Goal: Task Accomplishment & Management: Manage account settings

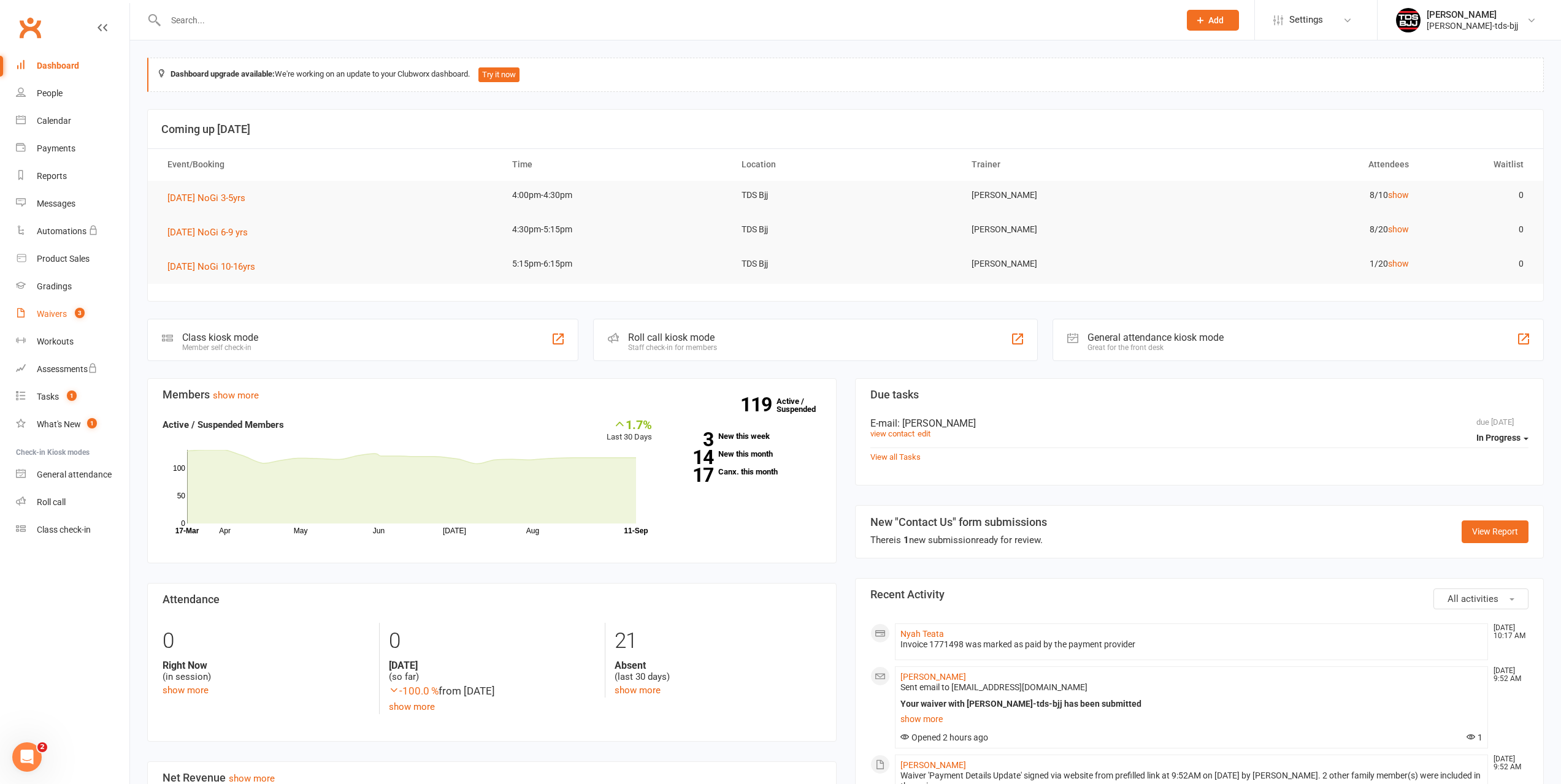
click at [45, 316] on div "Waivers" at bounding box center [51, 314] width 30 height 10
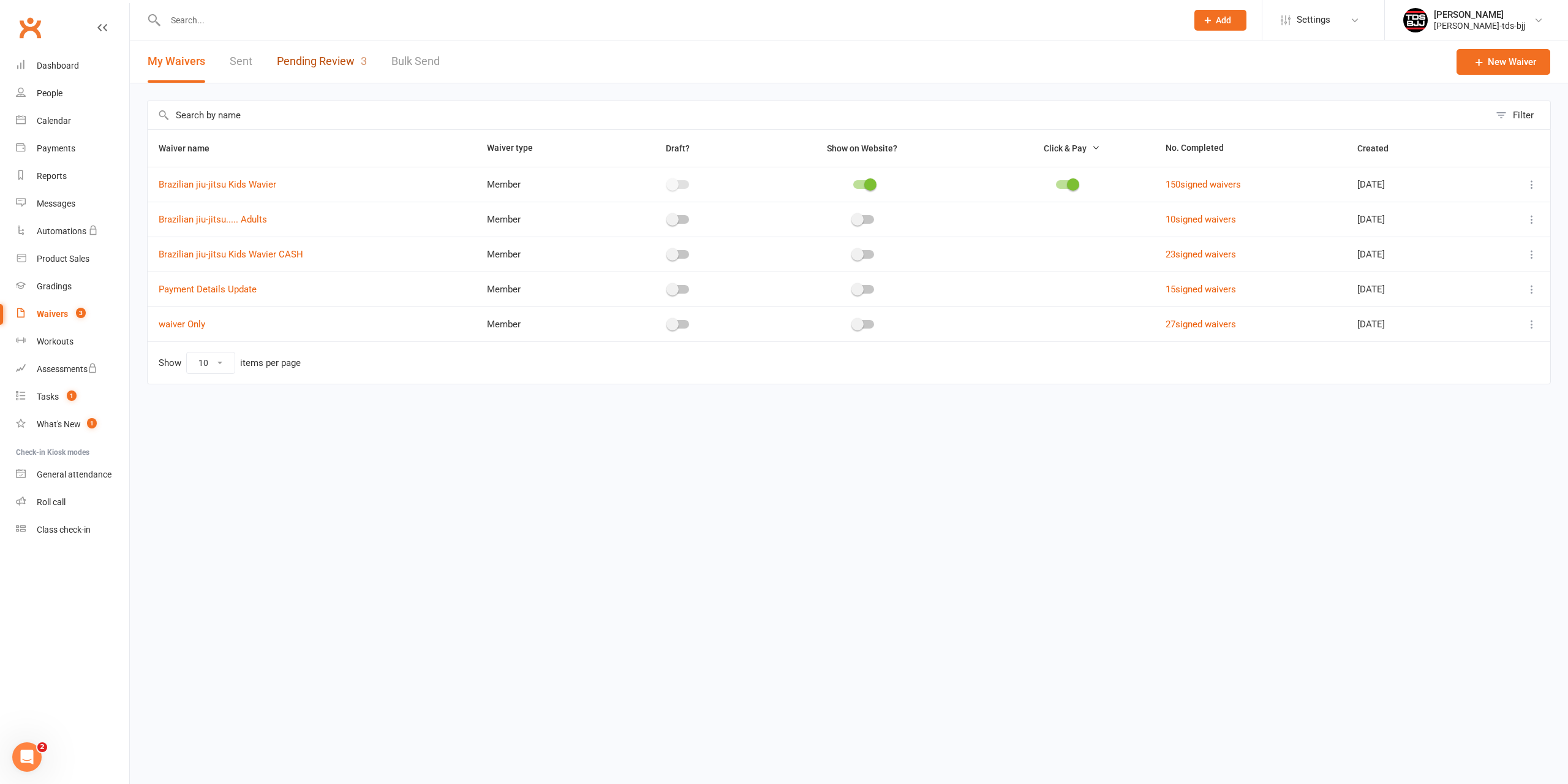
click at [311, 58] on link "Pending Review 3" at bounding box center [322, 61] width 90 height 42
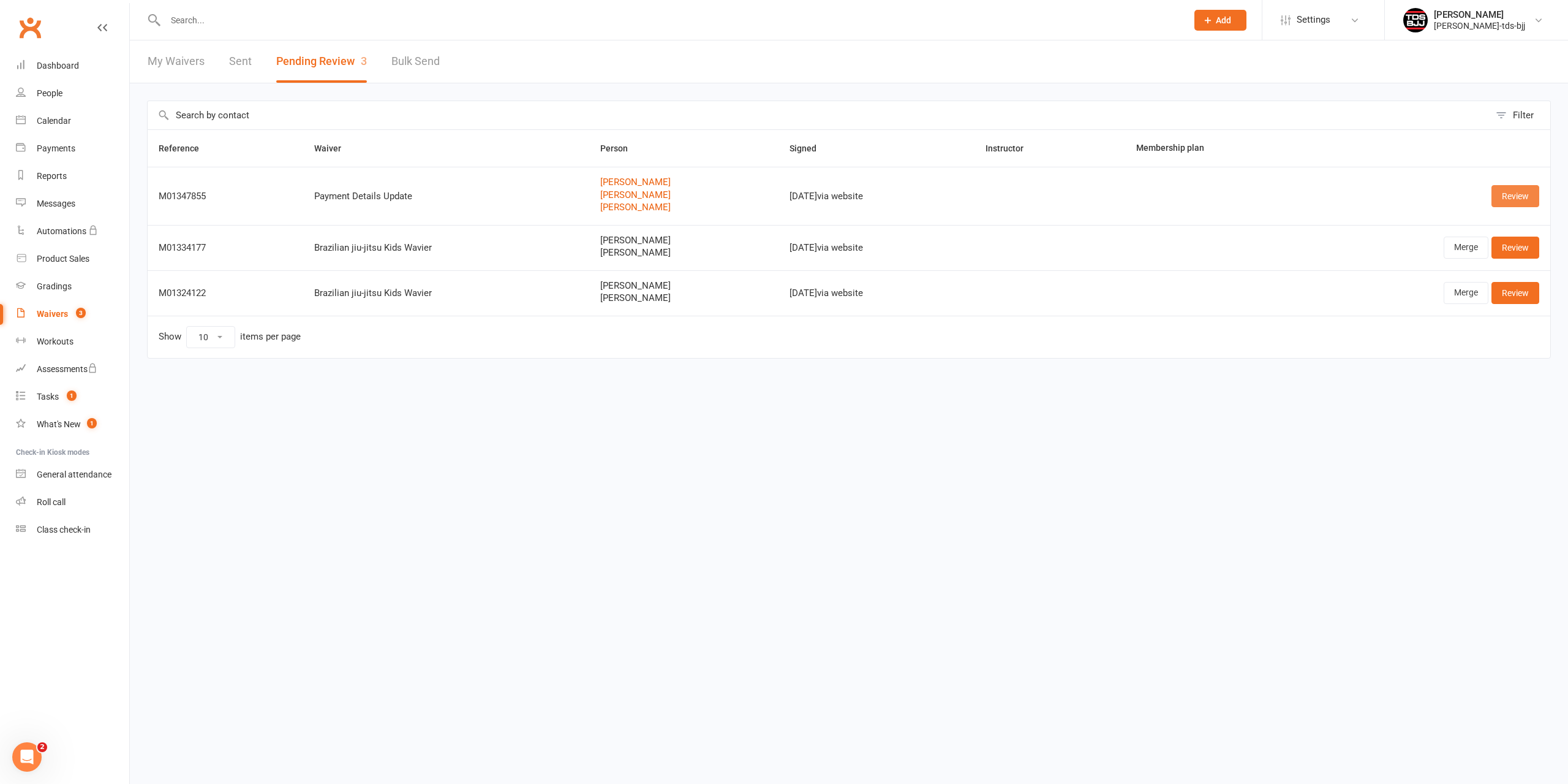
click at [1505, 196] on link "Review" at bounding box center [1515, 196] width 48 height 22
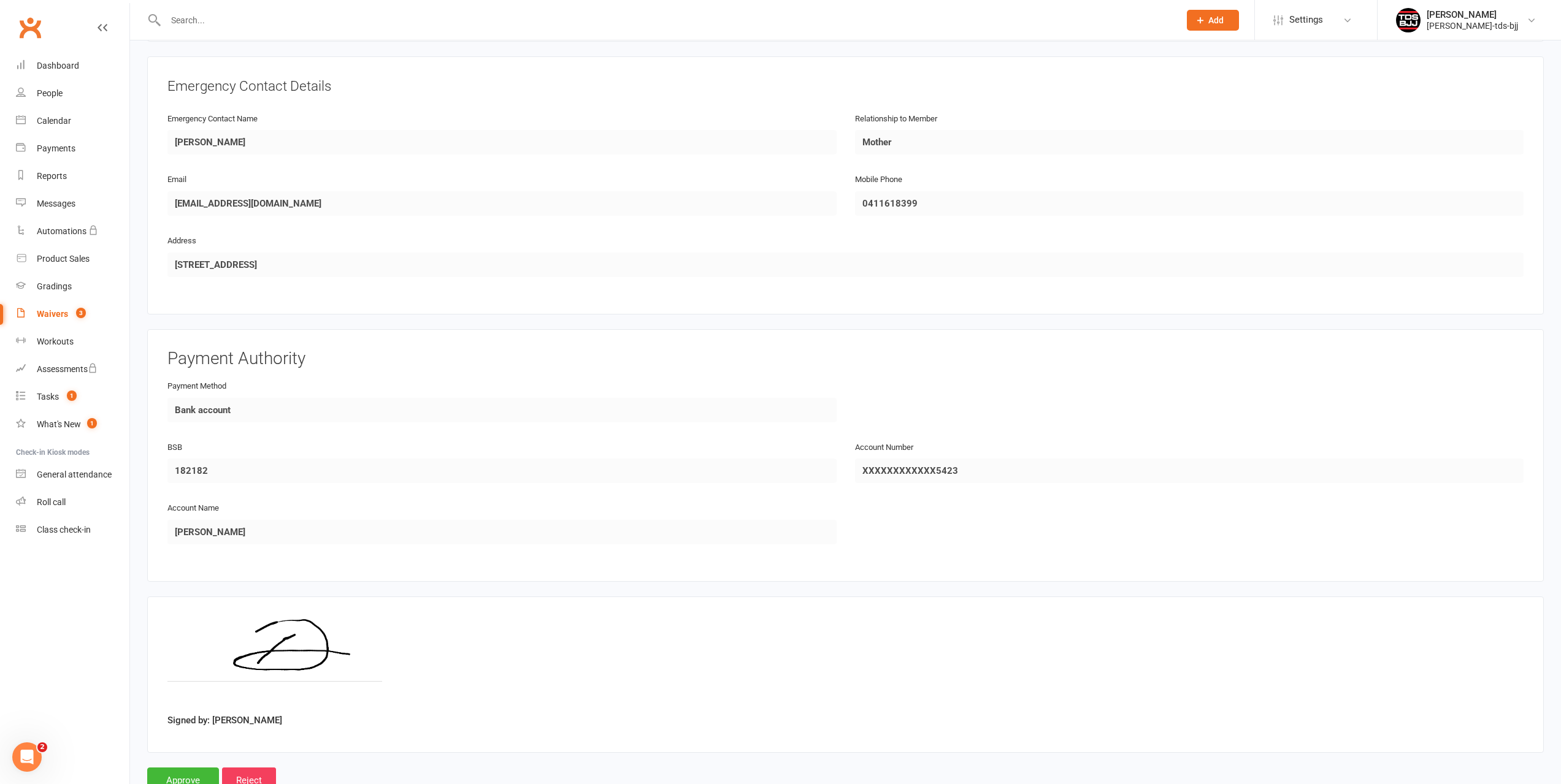
scroll to position [1457, 0]
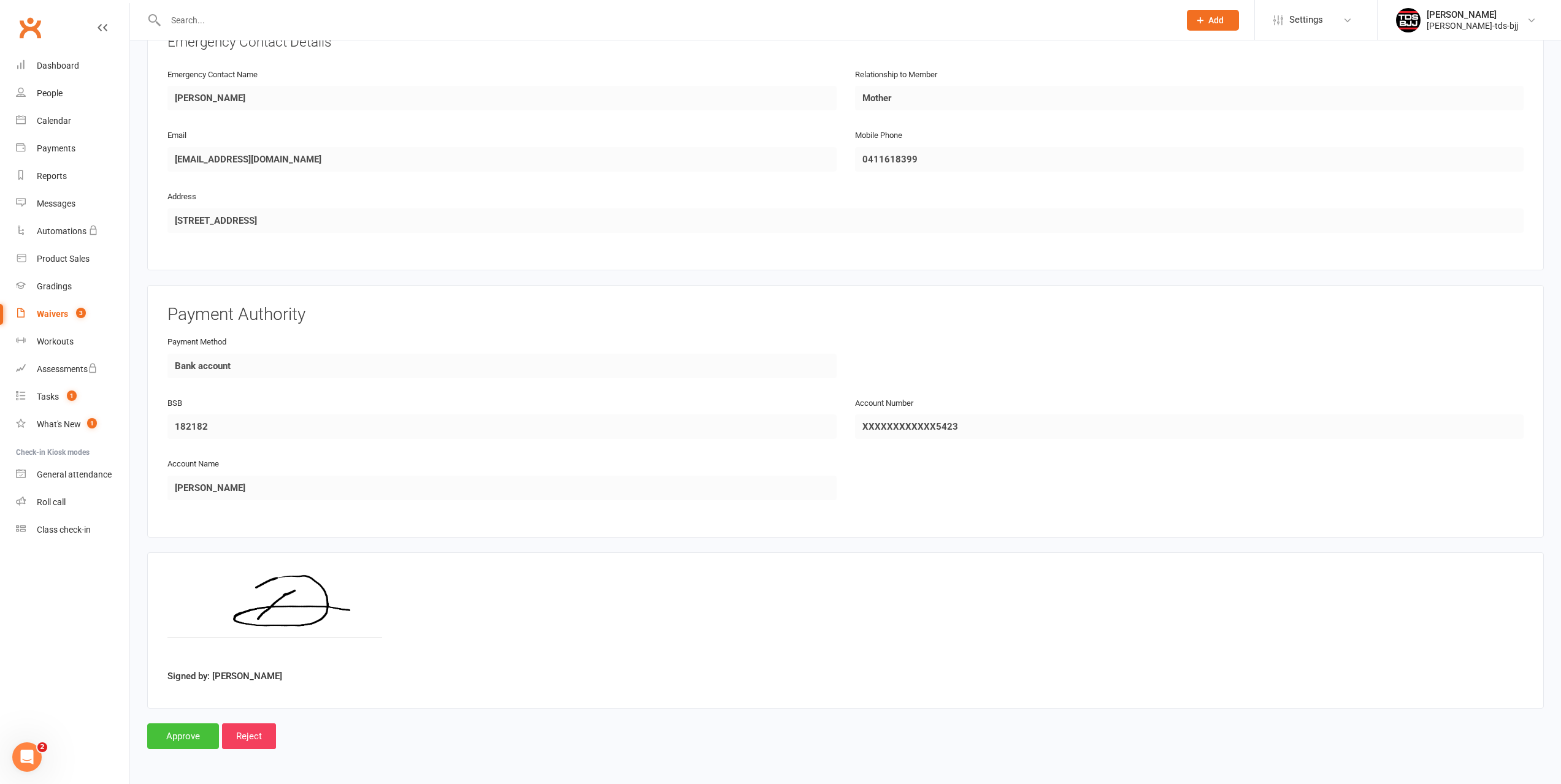
click at [177, 741] on input "Approve" at bounding box center [183, 736] width 72 height 26
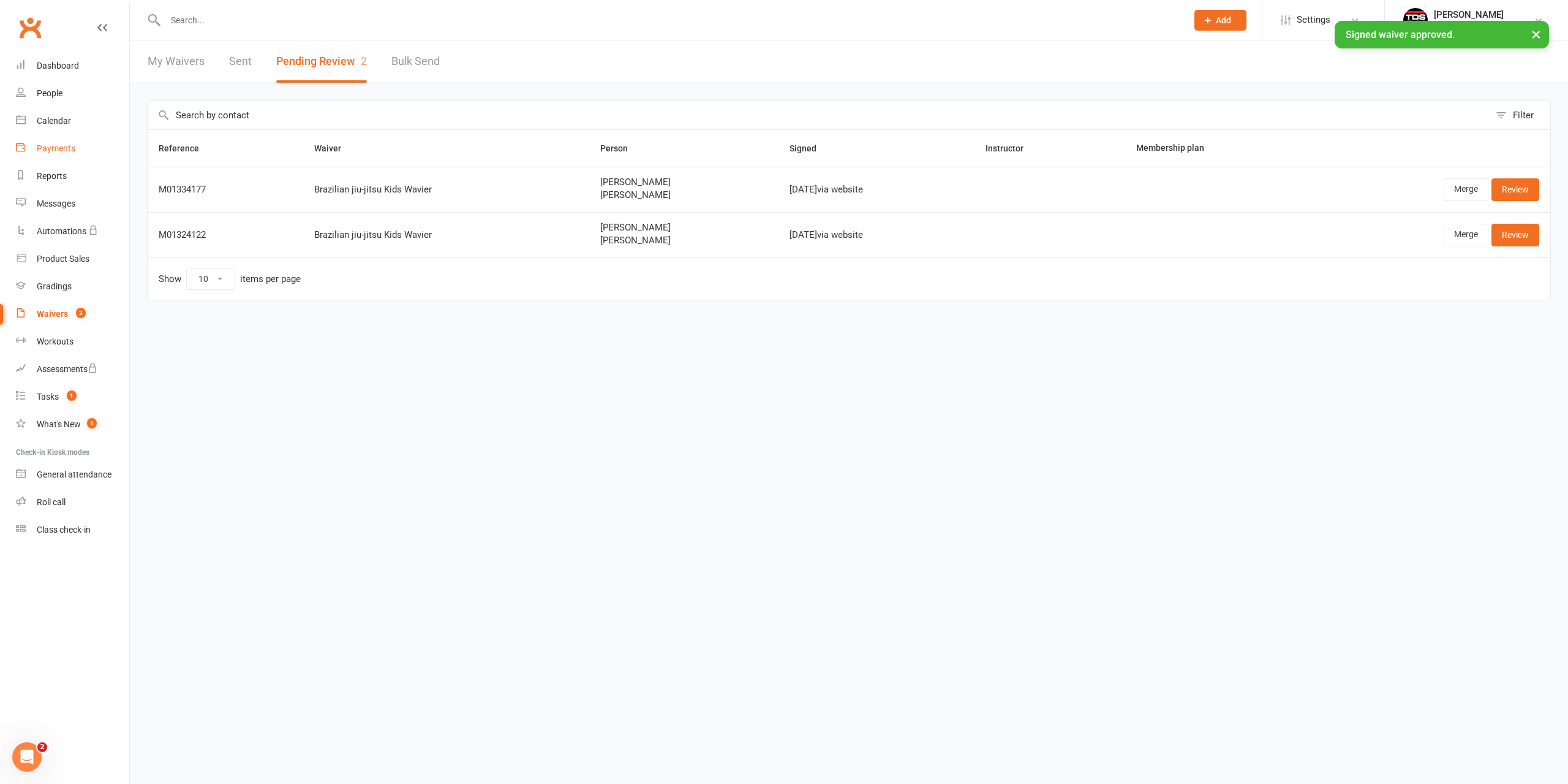
click at [51, 147] on div "Payments" at bounding box center [55, 148] width 38 height 10
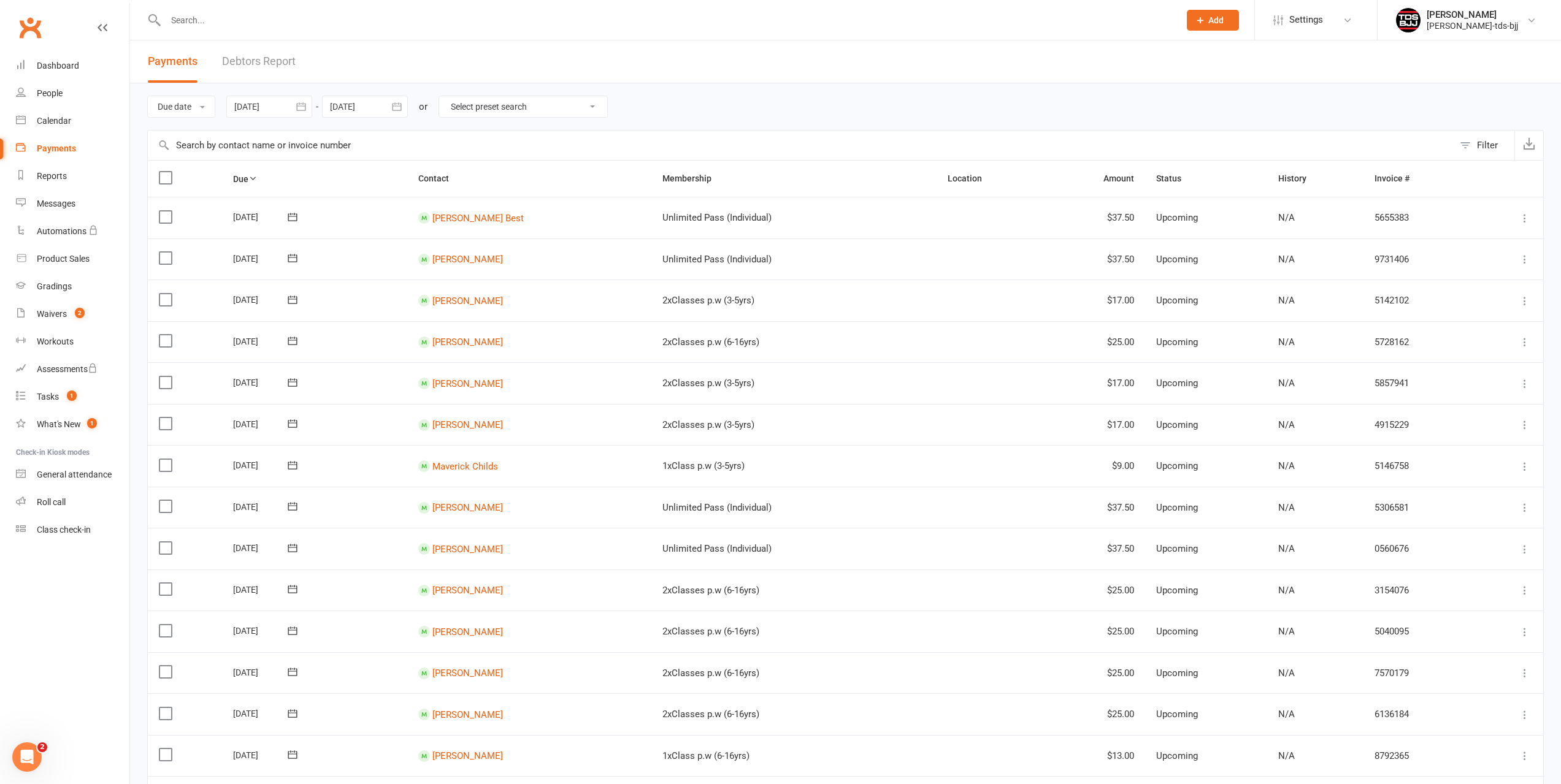
click at [244, 24] on input "text" at bounding box center [667, 20] width 1009 height 17
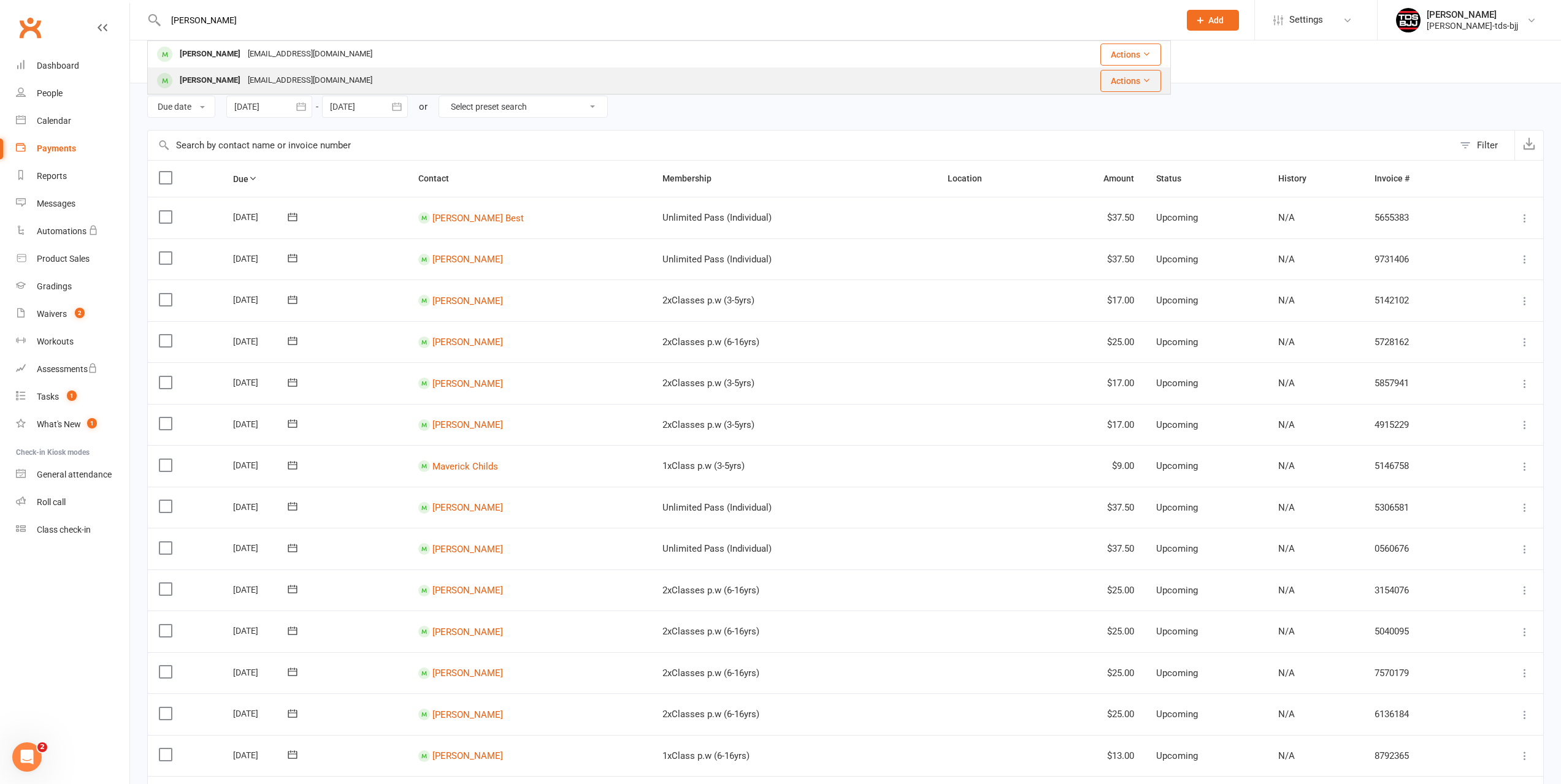
type input "[PERSON_NAME]"
click at [203, 77] on div "[PERSON_NAME]" at bounding box center [209, 80] width 68 height 18
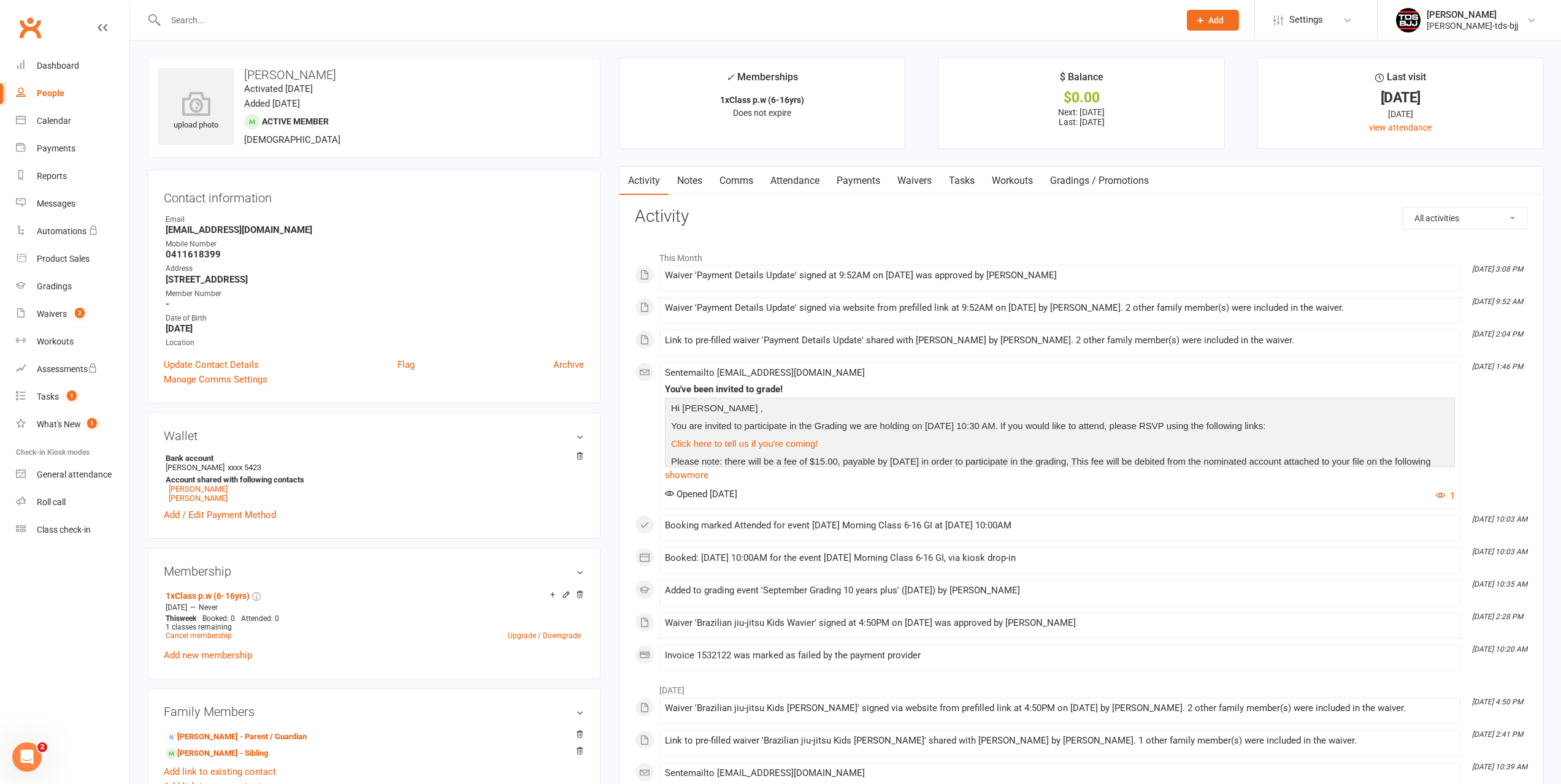
click at [875, 182] on link "Payments" at bounding box center [858, 181] width 61 height 28
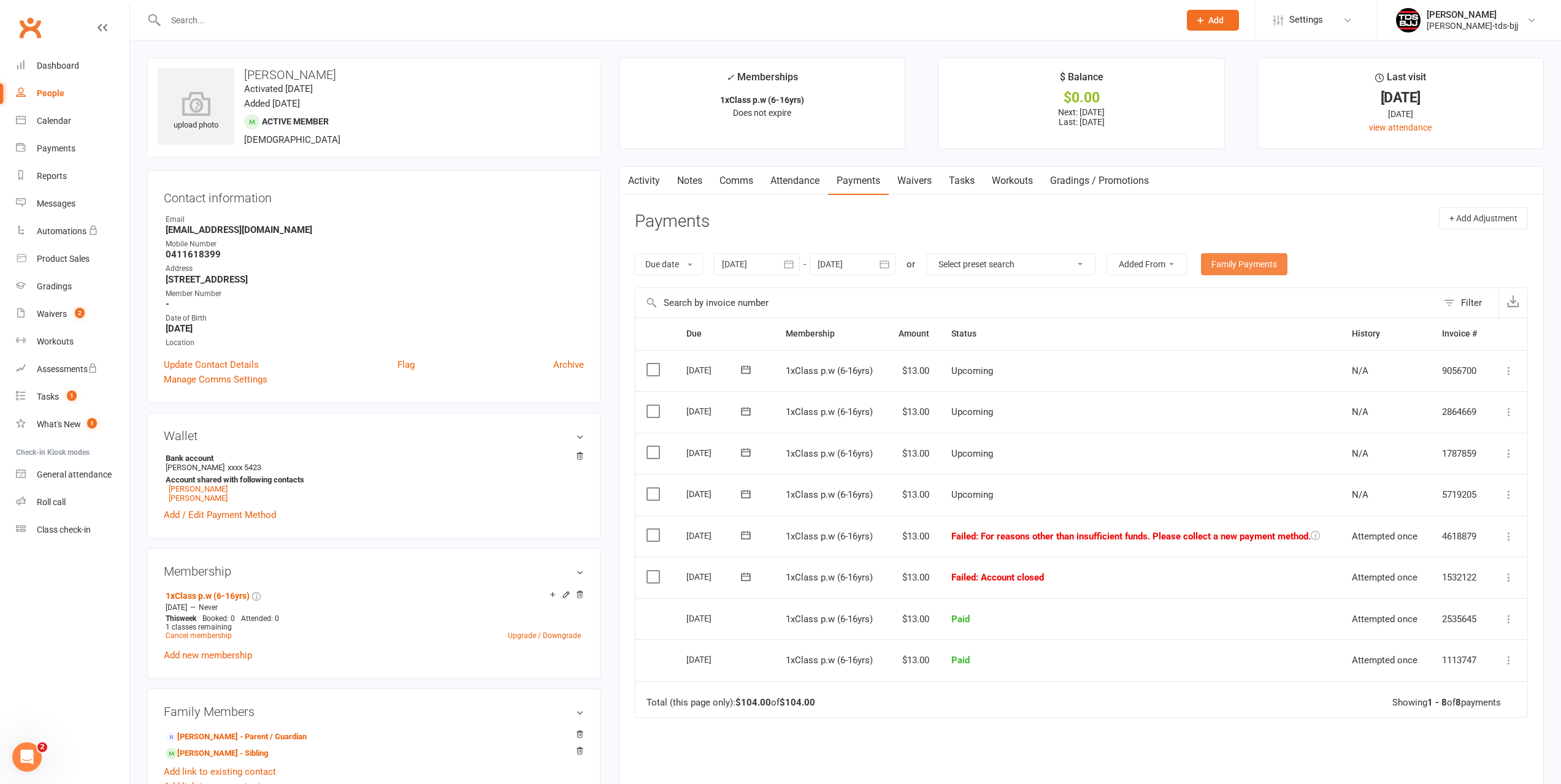
click at [1272, 259] on link "Family Payments" at bounding box center [1244, 264] width 86 height 22
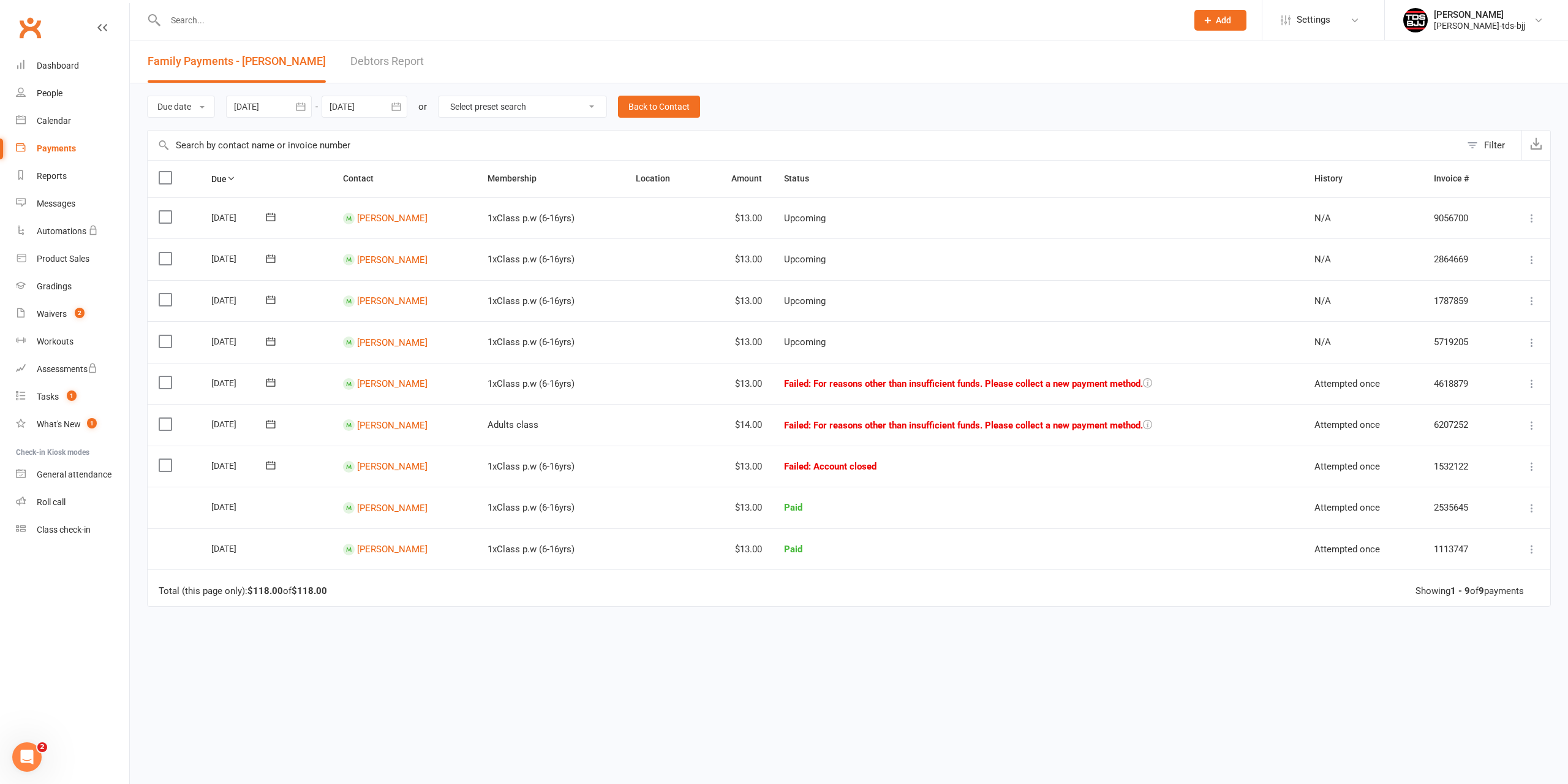
click at [271, 466] on icon at bounding box center [271, 465] width 12 height 12
click at [425, 491] on icon "button" at bounding box center [425, 493] width 9 height 10
click at [373, 564] on span "11" at bounding box center [369, 562] width 10 height 10
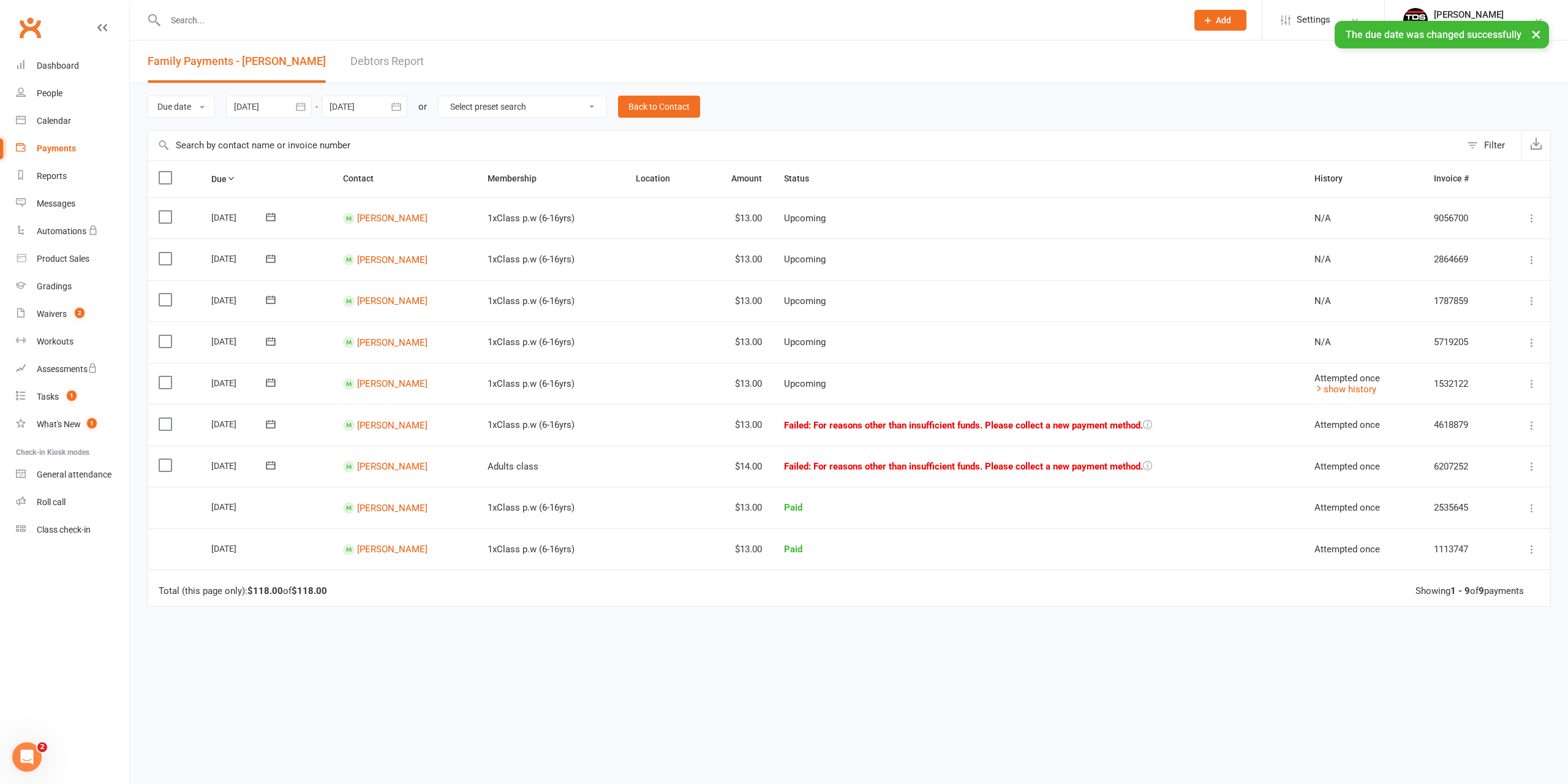
click at [269, 463] on icon at bounding box center [270, 465] width 9 height 8
click at [372, 568] on button "11" at bounding box center [369, 562] width 25 height 22
click at [271, 426] on icon at bounding box center [271, 424] width 12 height 12
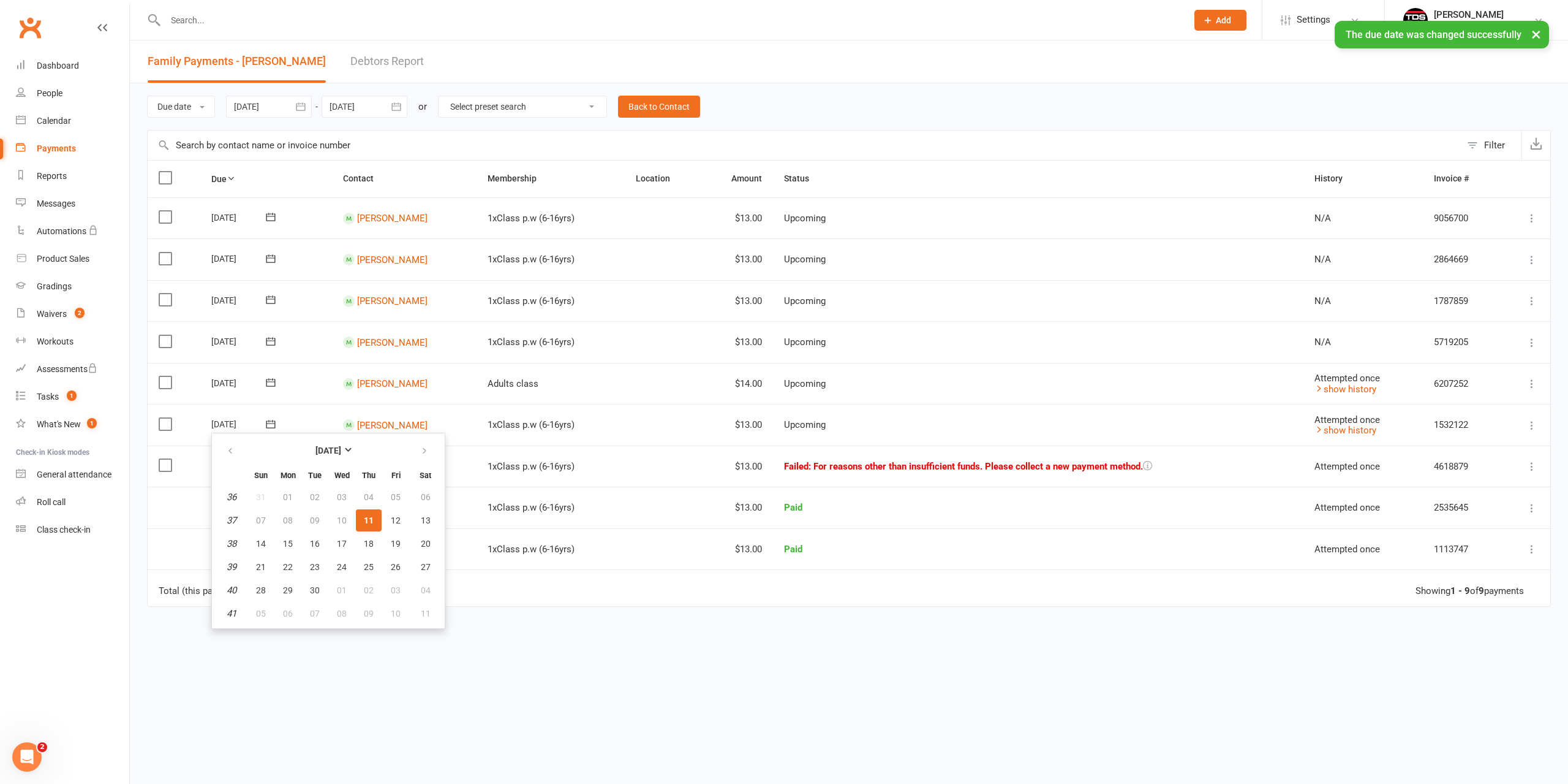
click at [365, 521] on span "11" at bounding box center [369, 520] width 10 height 10
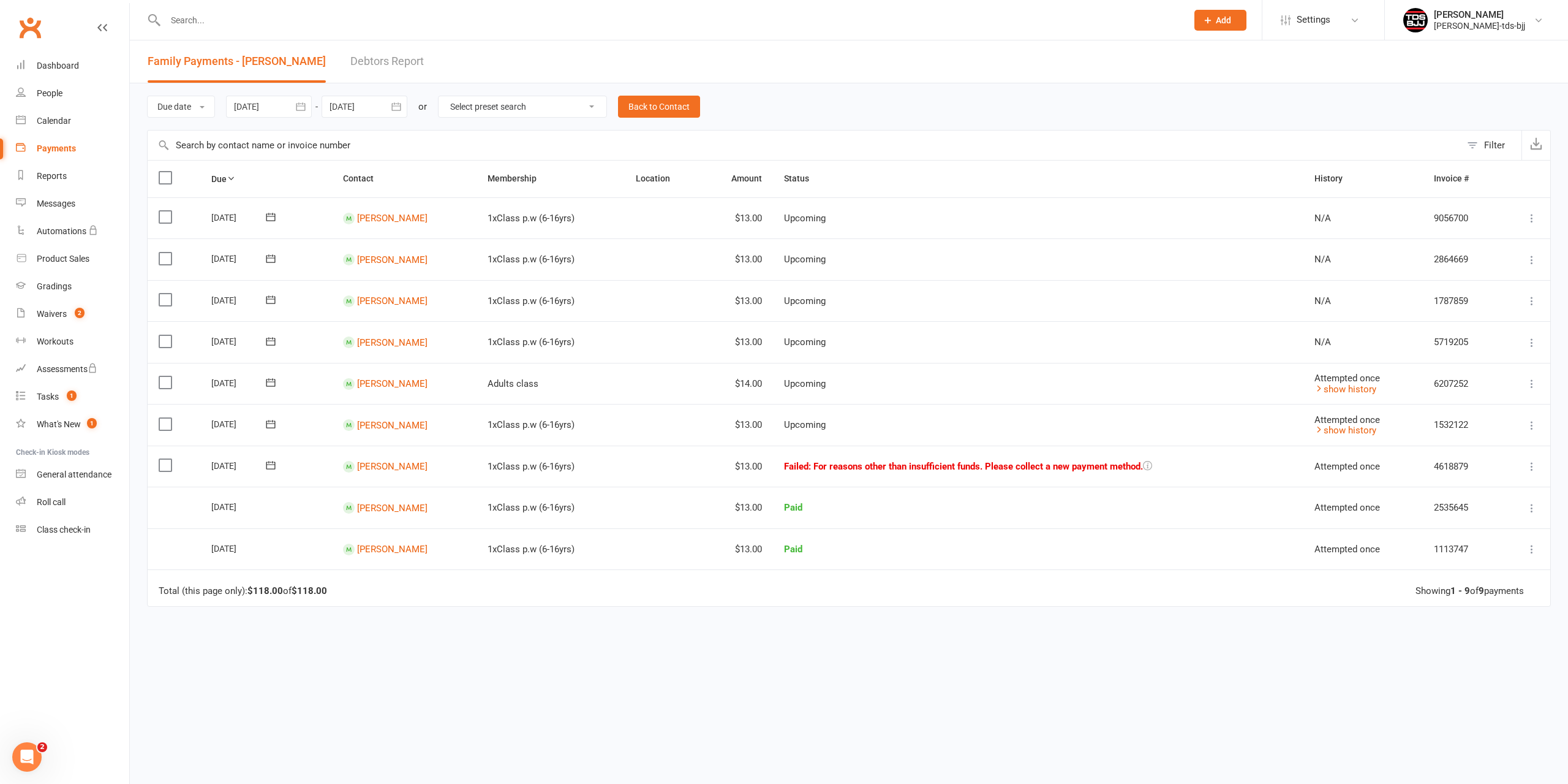
click at [270, 466] on icon at bounding box center [271, 465] width 12 height 12
click at [372, 563] on span "11" at bounding box center [369, 562] width 10 height 10
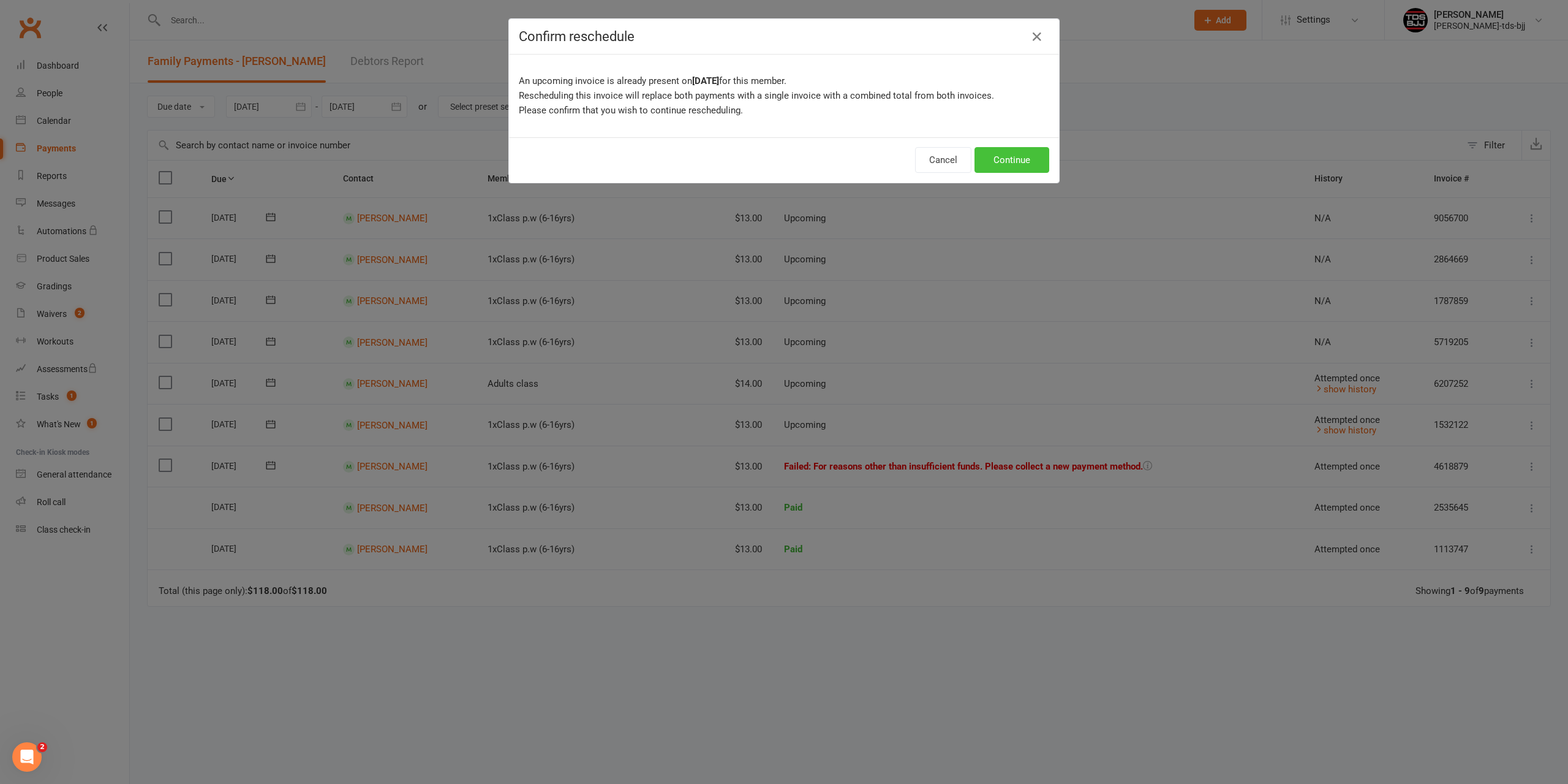
click at [1007, 166] on button "Continue" at bounding box center [1012, 160] width 75 height 26
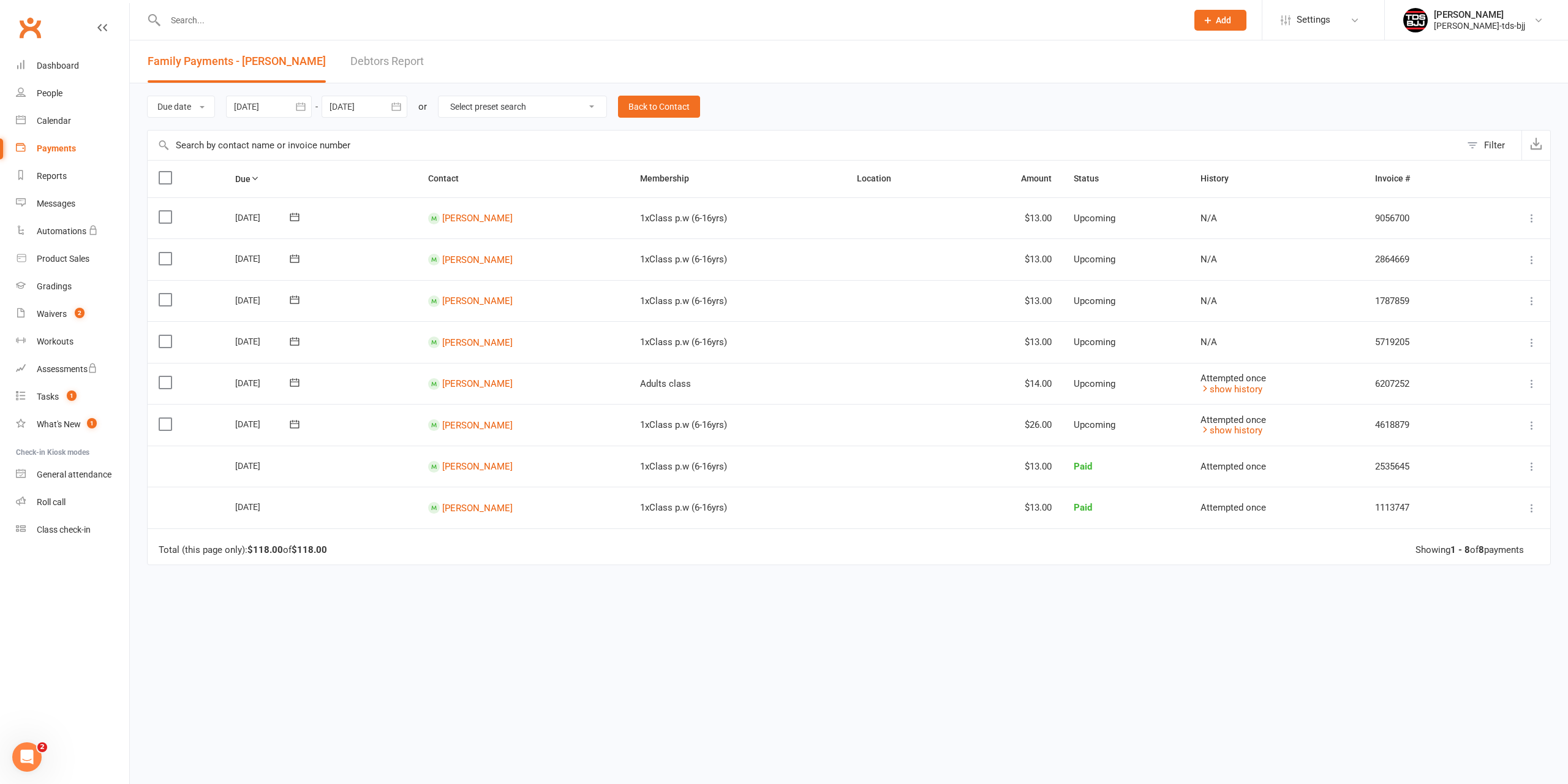
click at [208, 16] on input "text" at bounding box center [670, 20] width 1017 height 17
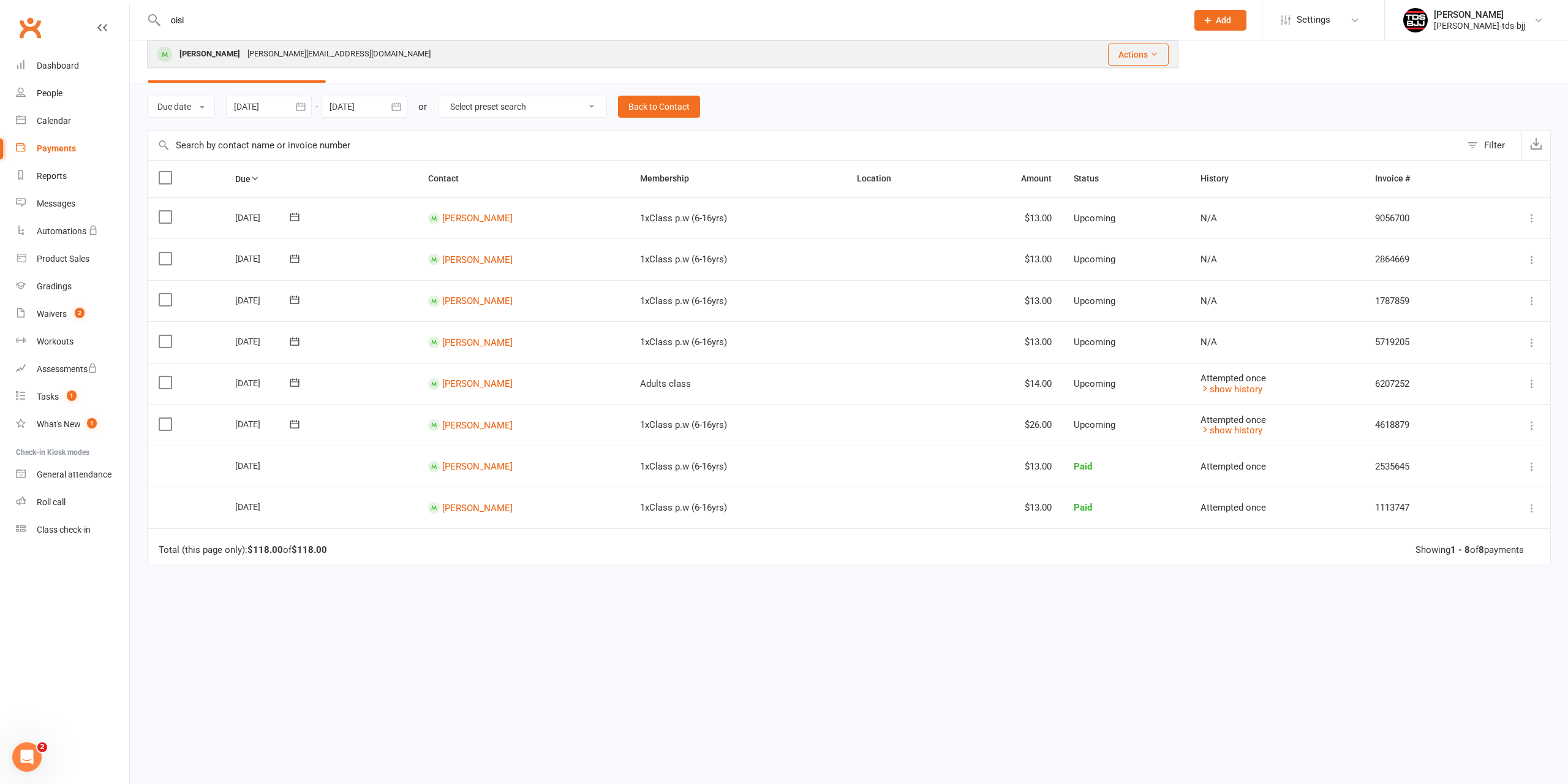
type input "oisi"
click at [197, 50] on div "[PERSON_NAME]" at bounding box center [209, 54] width 68 height 18
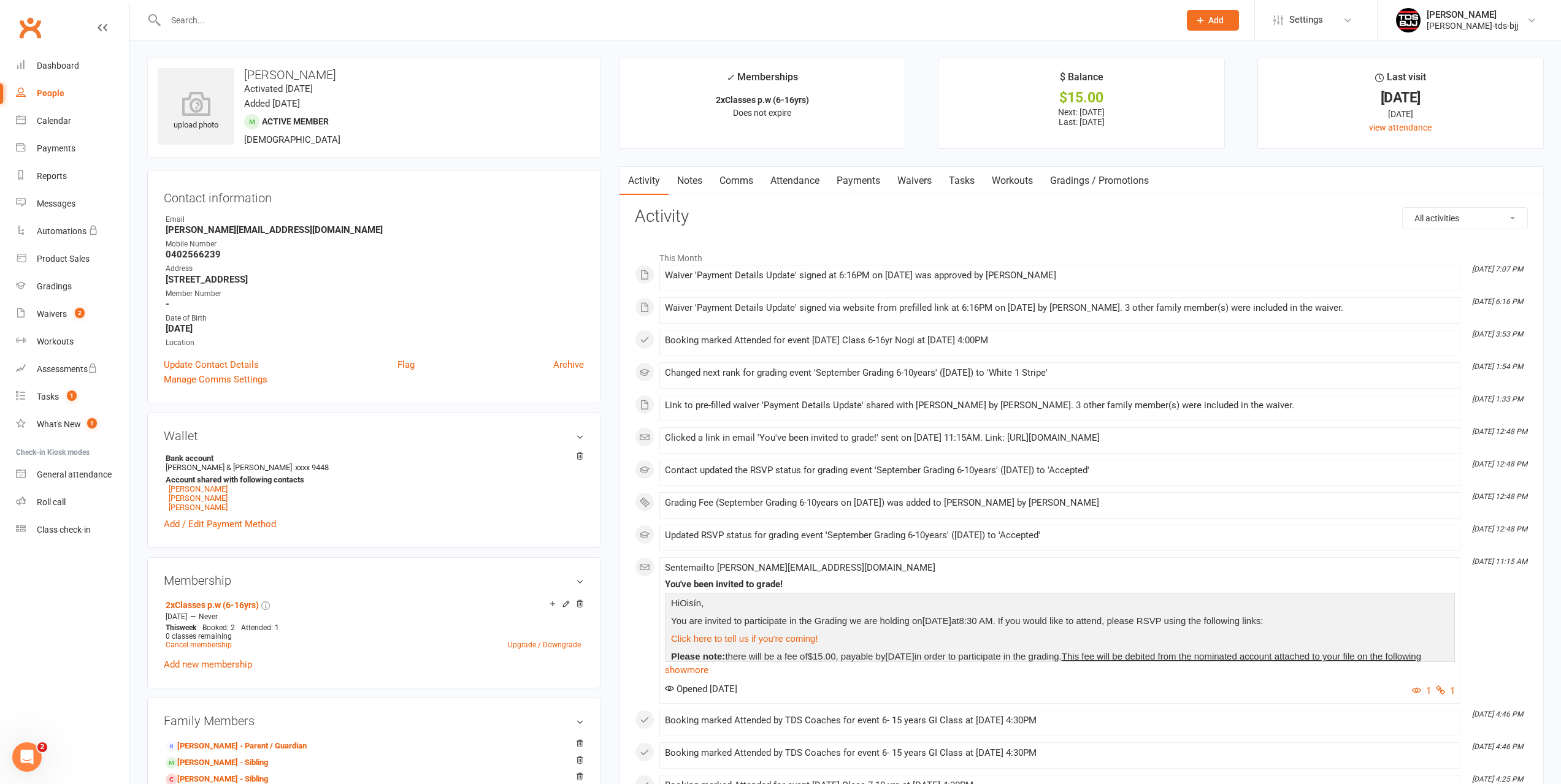
click at [864, 182] on link "Payments" at bounding box center [858, 181] width 61 height 28
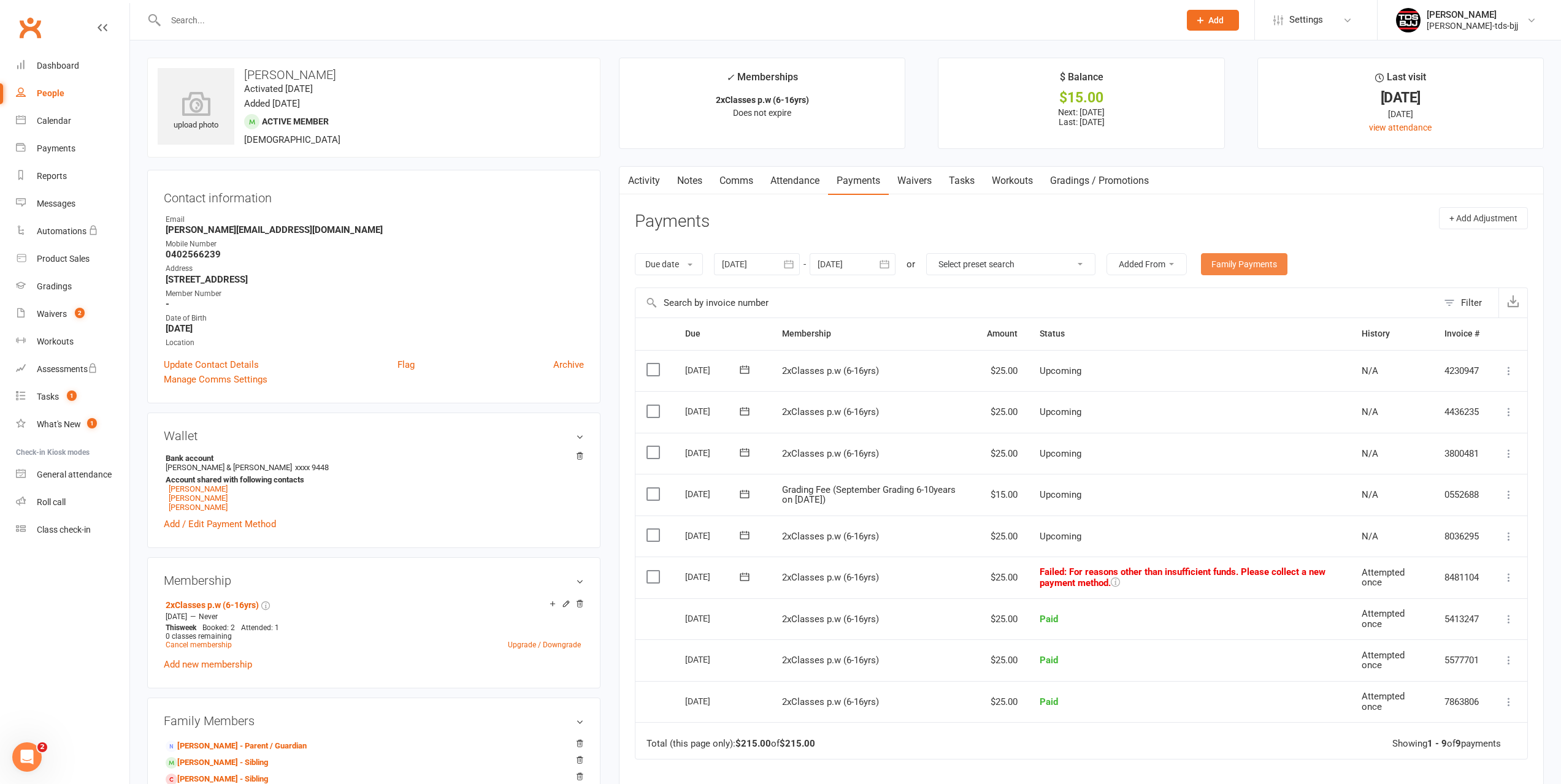
click at [1258, 263] on link "Family Payments" at bounding box center [1244, 264] width 86 height 22
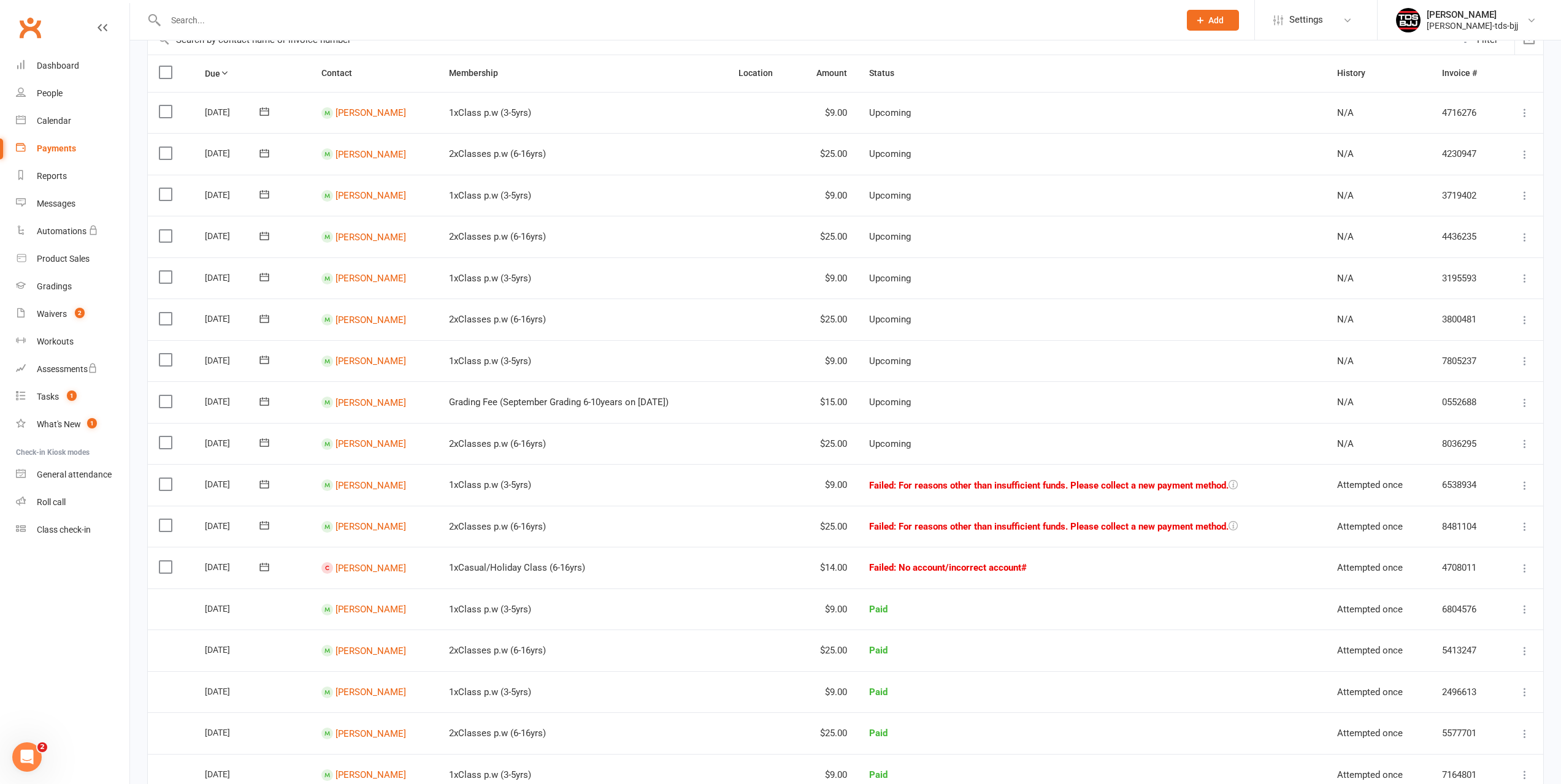
scroll to position [123, 0]
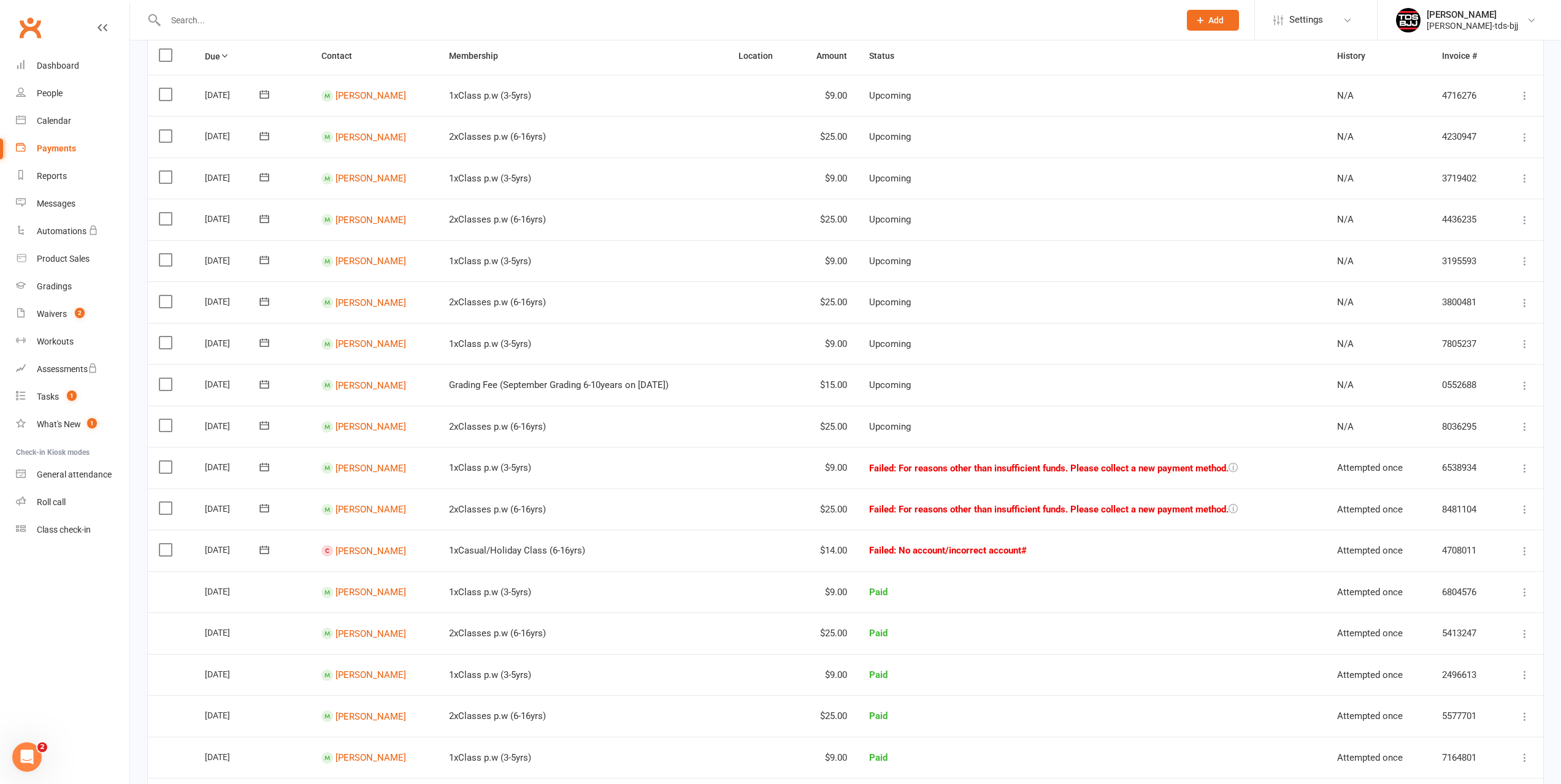
click at [264, 551] on icon at bounding box center [264, 549] width 12 height 12
click at [366, 653] on button "11" at bounding box center [362, 646] width 26 height 22
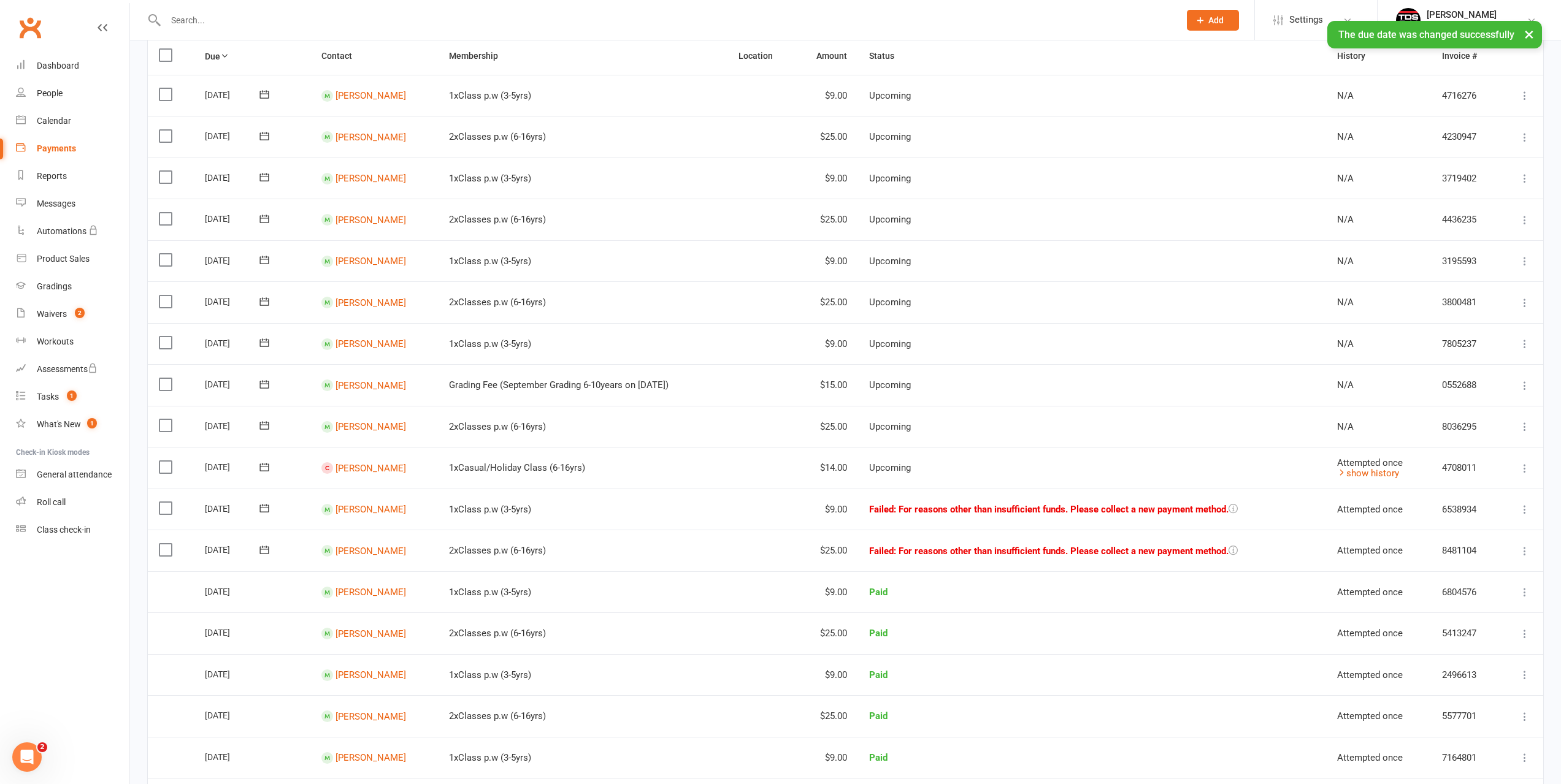
click at [262, 554] on icon at bounding box center [264, 549] width 12 height 12
click at [364, 653] on button "11" at bounding box center [362, 646] width 26 height 22
click at [264, 553] on icon at bounding box center [264, 549] width 12 height 12
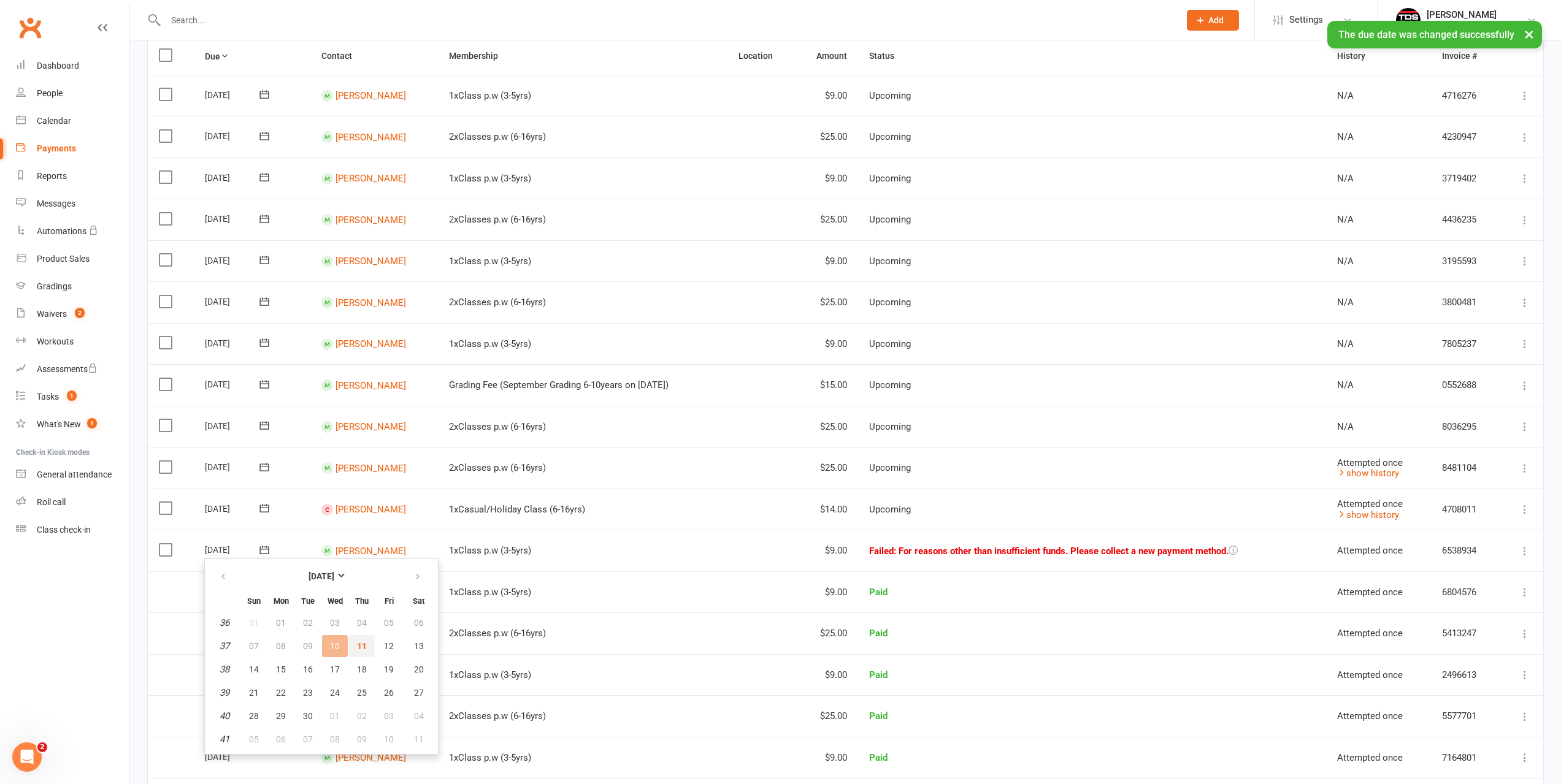
click at [359, 650] on span "11" at bounding box center [362, 647] width 10 height 10
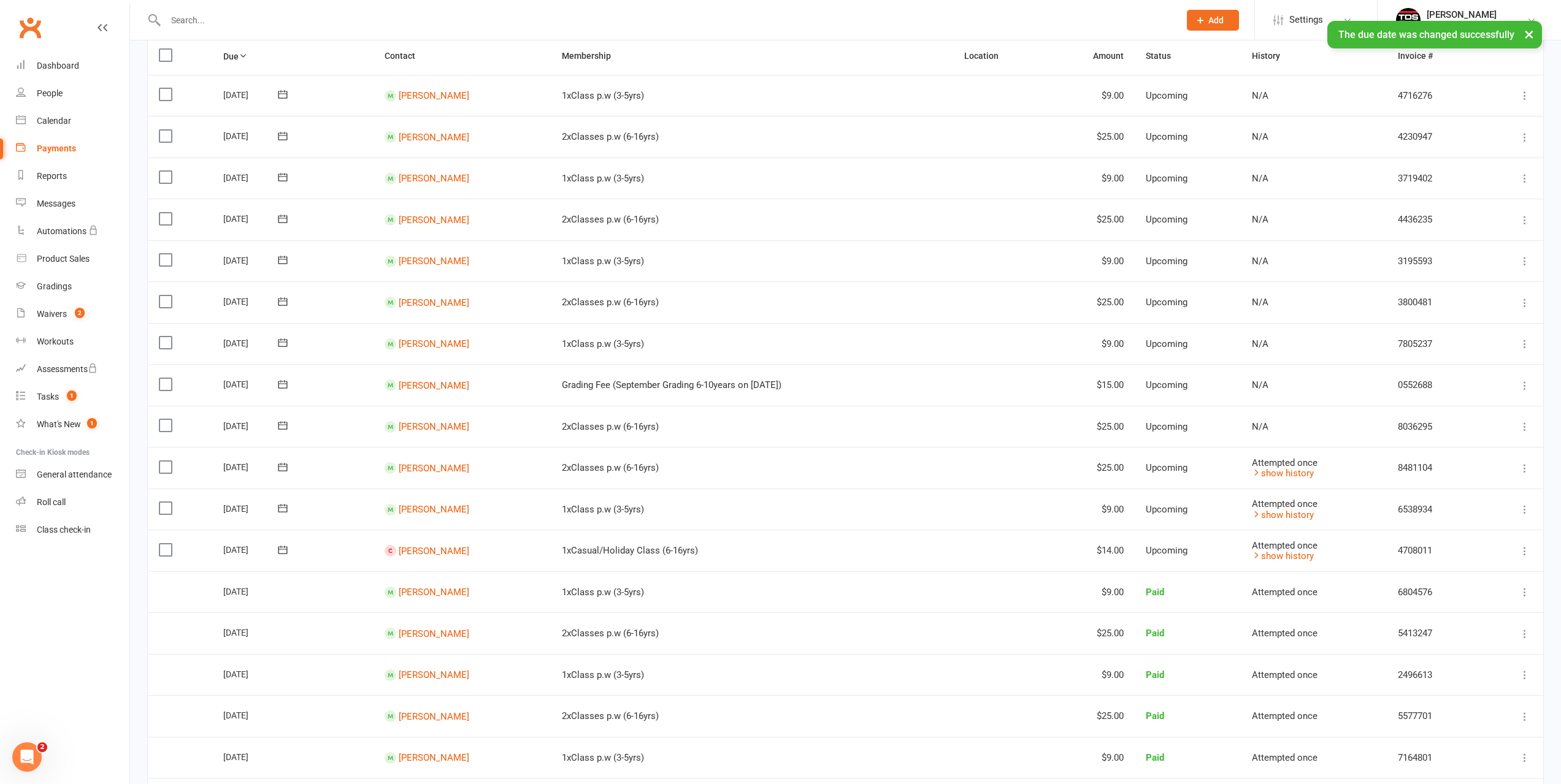
click at [252, 15] on input "text" at bounding box center [667, 20] width 1009 height 17
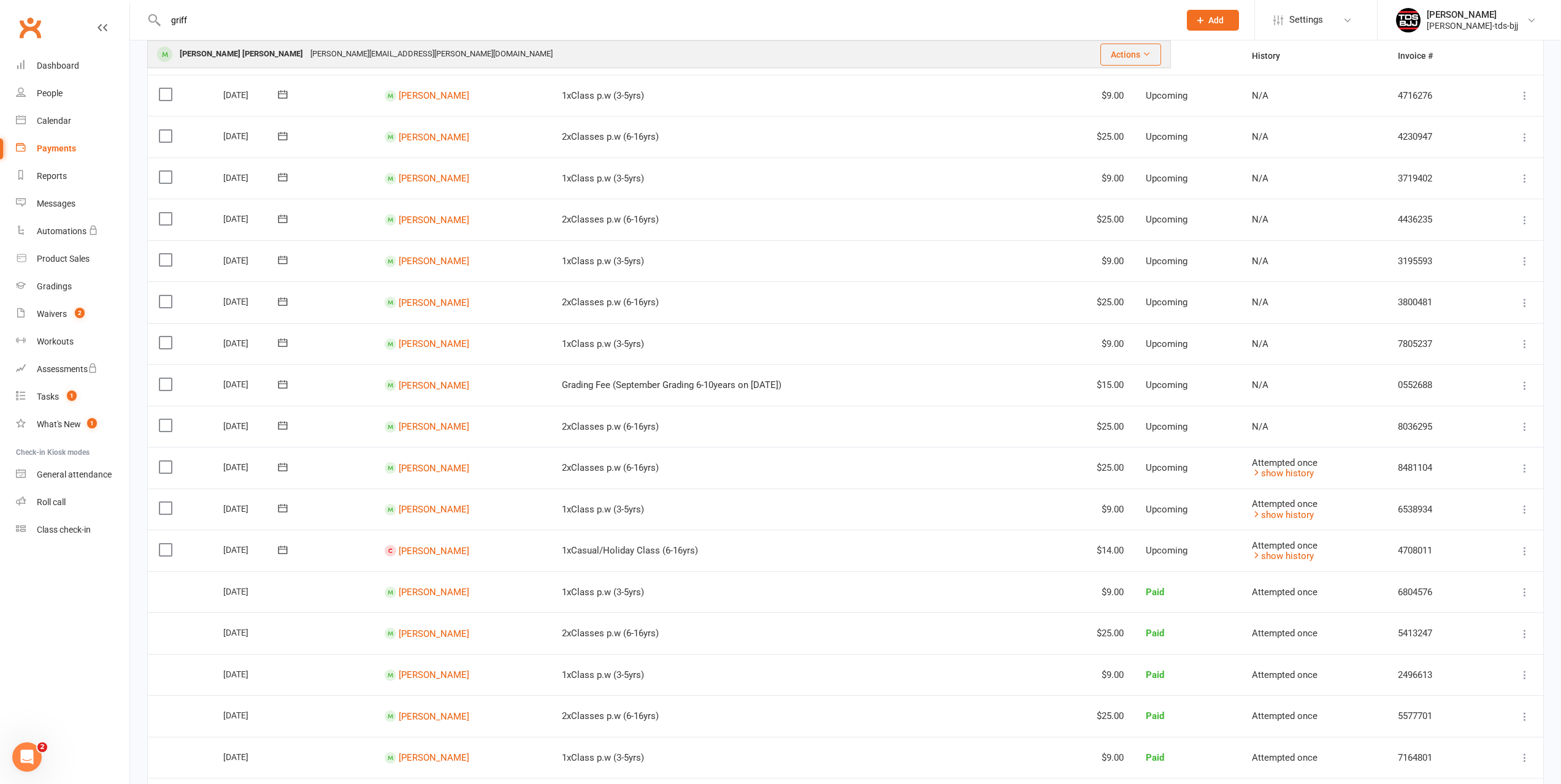
type input "griff"
click at [207, 53] on div "[PERSON_NAME] [PERSON_NAME]" at bounding box center [241, 54] width 131 height 18
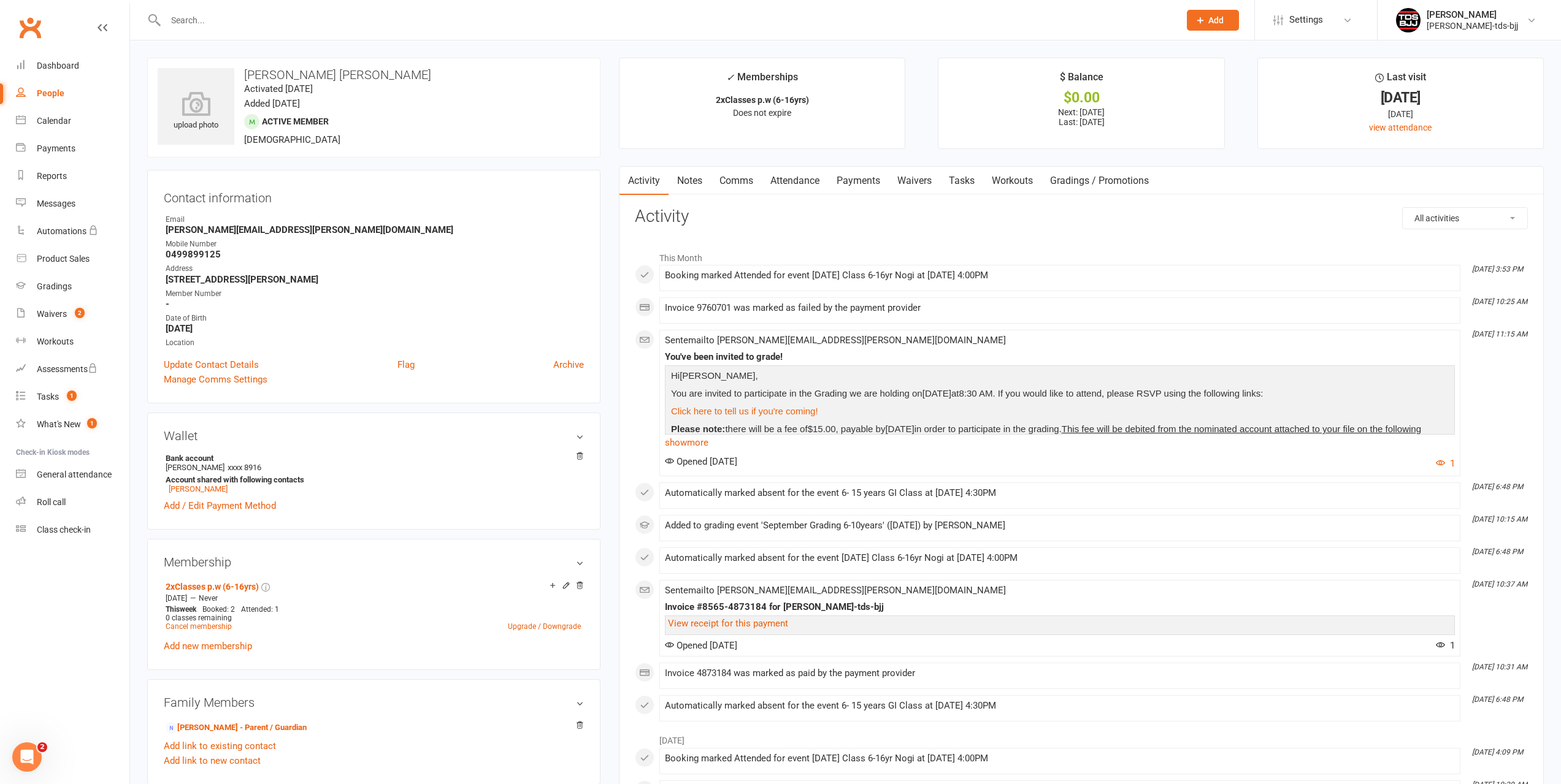
click at [854, 179] on link "Payments" at bounding box center [858, 181] width 61 height 28
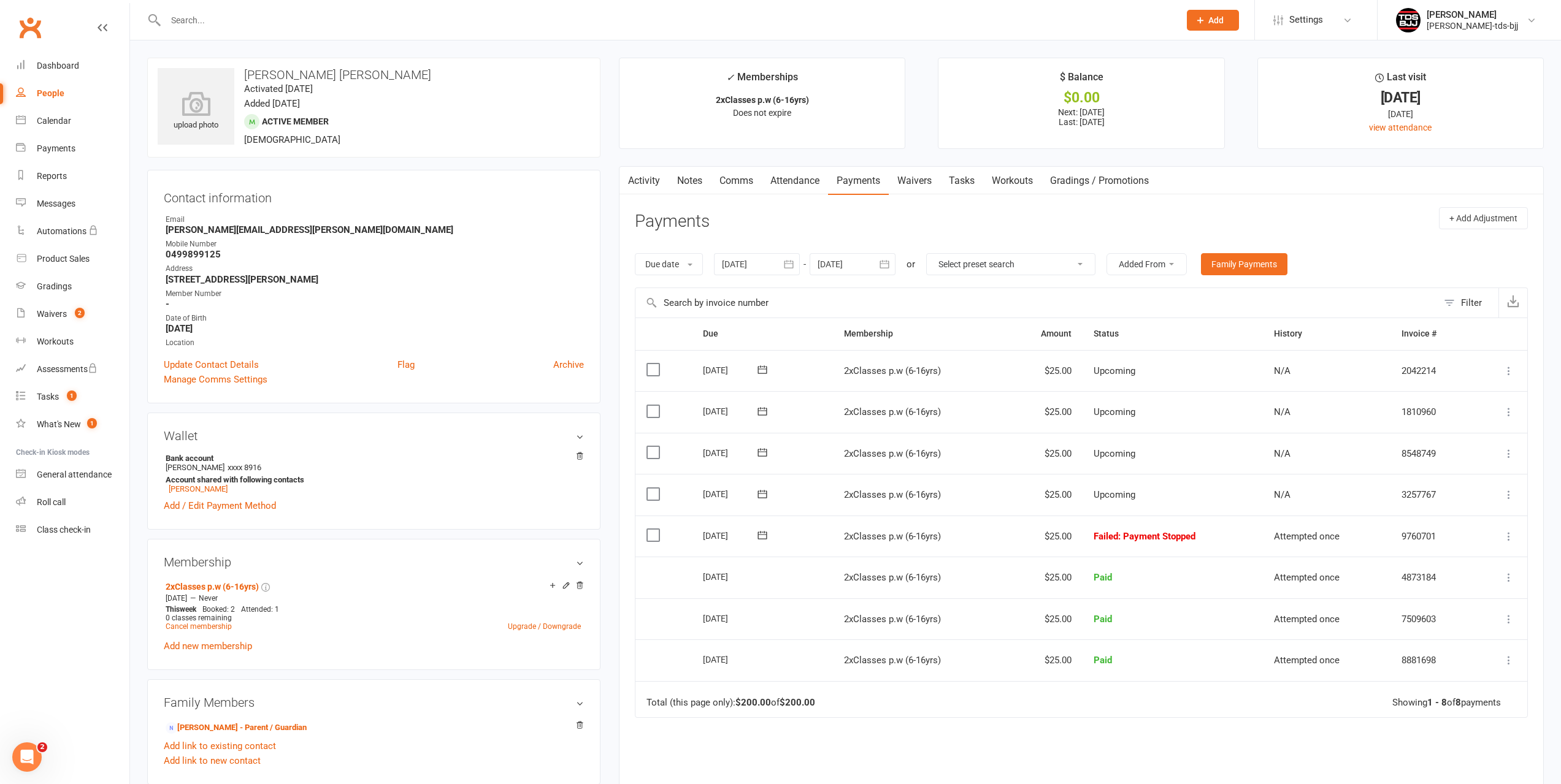
click at [763, 534] on icon at bounding box center [762, 535] width 12 height 12
click at [857, 633] on span "11" at bounding box center [860, 632] width 10 height 10
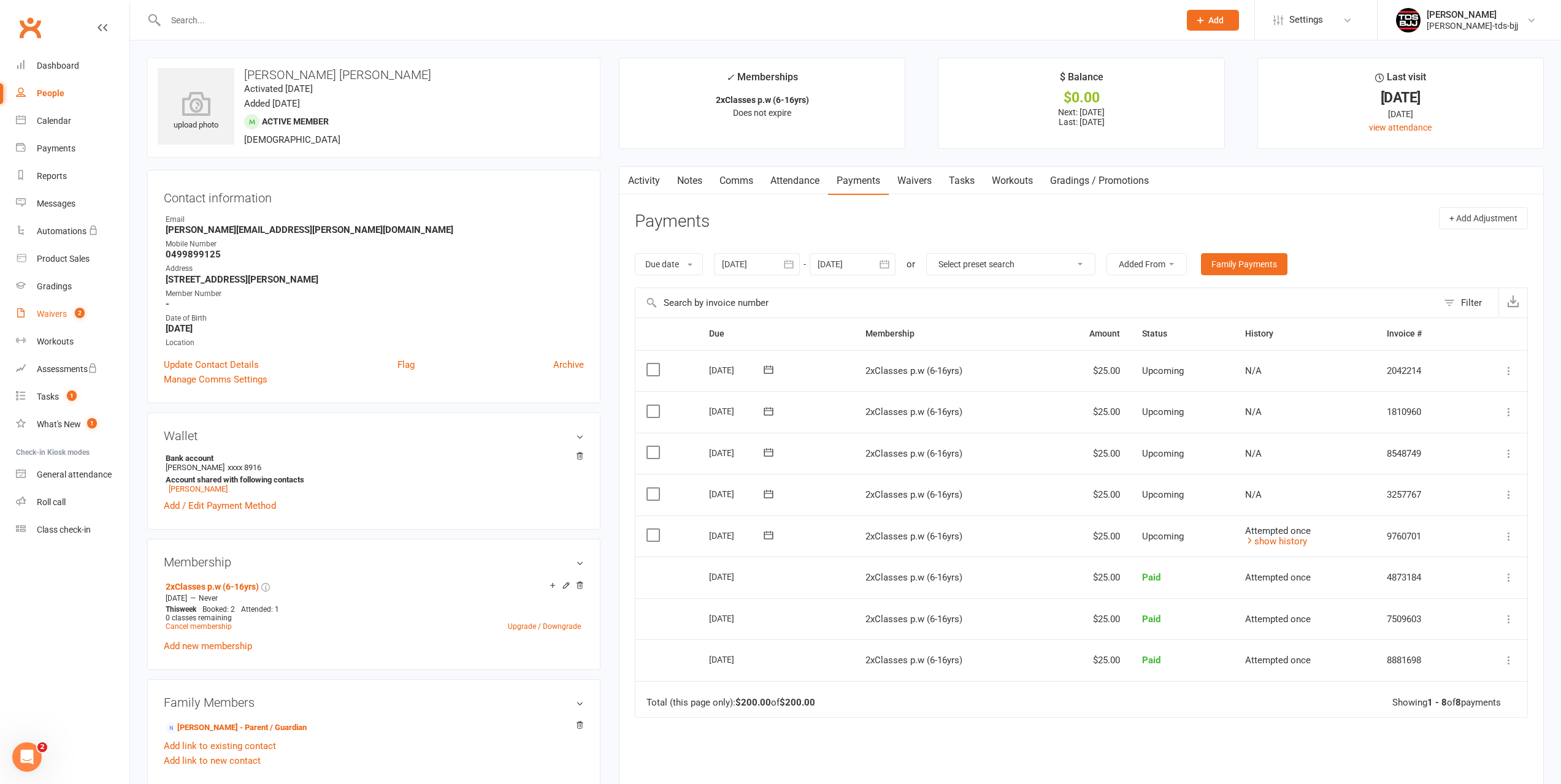
click at [55, 320] on link "Waivers 2" at bounding box center [73, 314] width 114 height 27
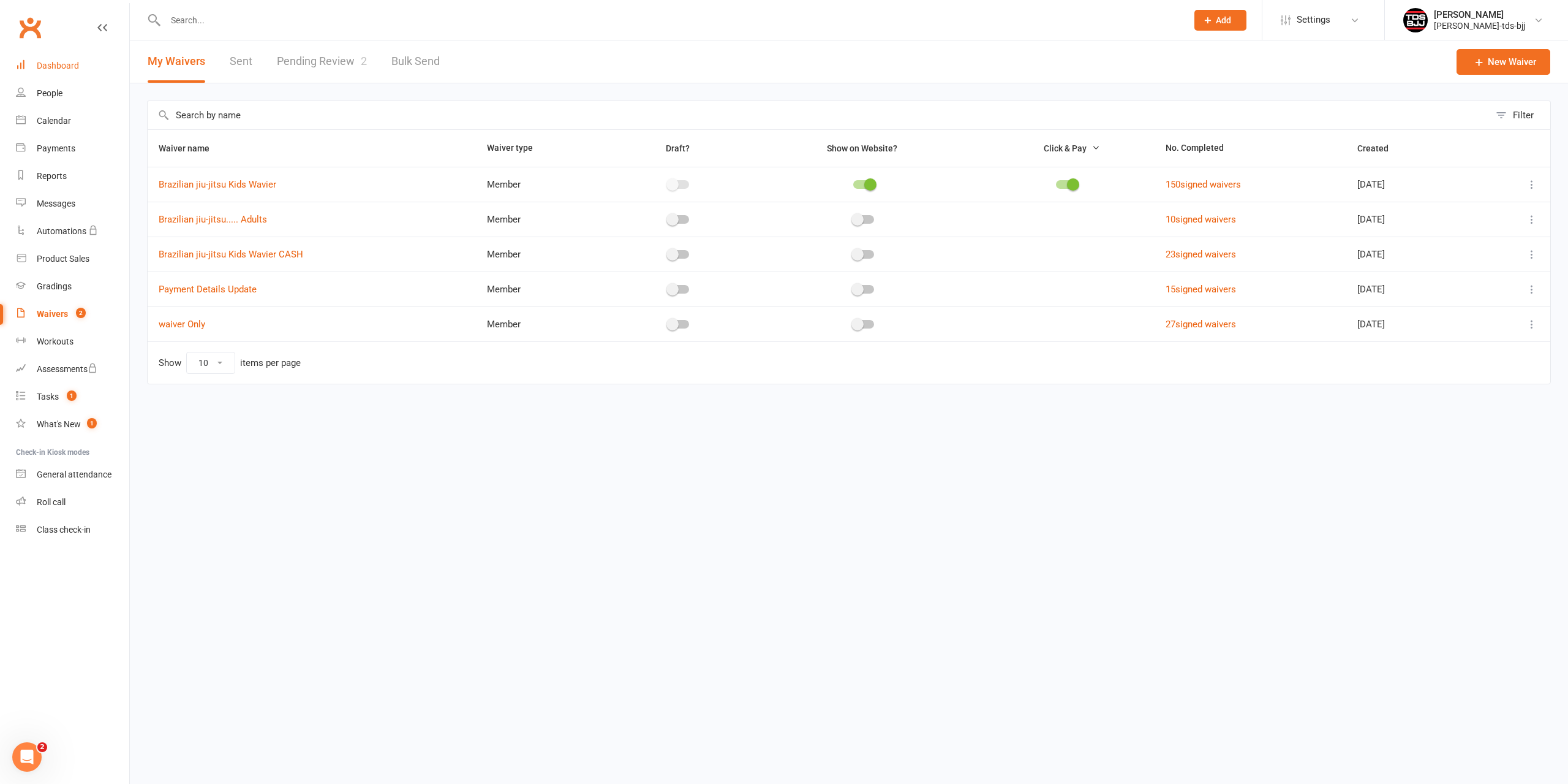
click at [60, 71] on link "Dashboard" at bounding box center [73, 66] width 114 height 27
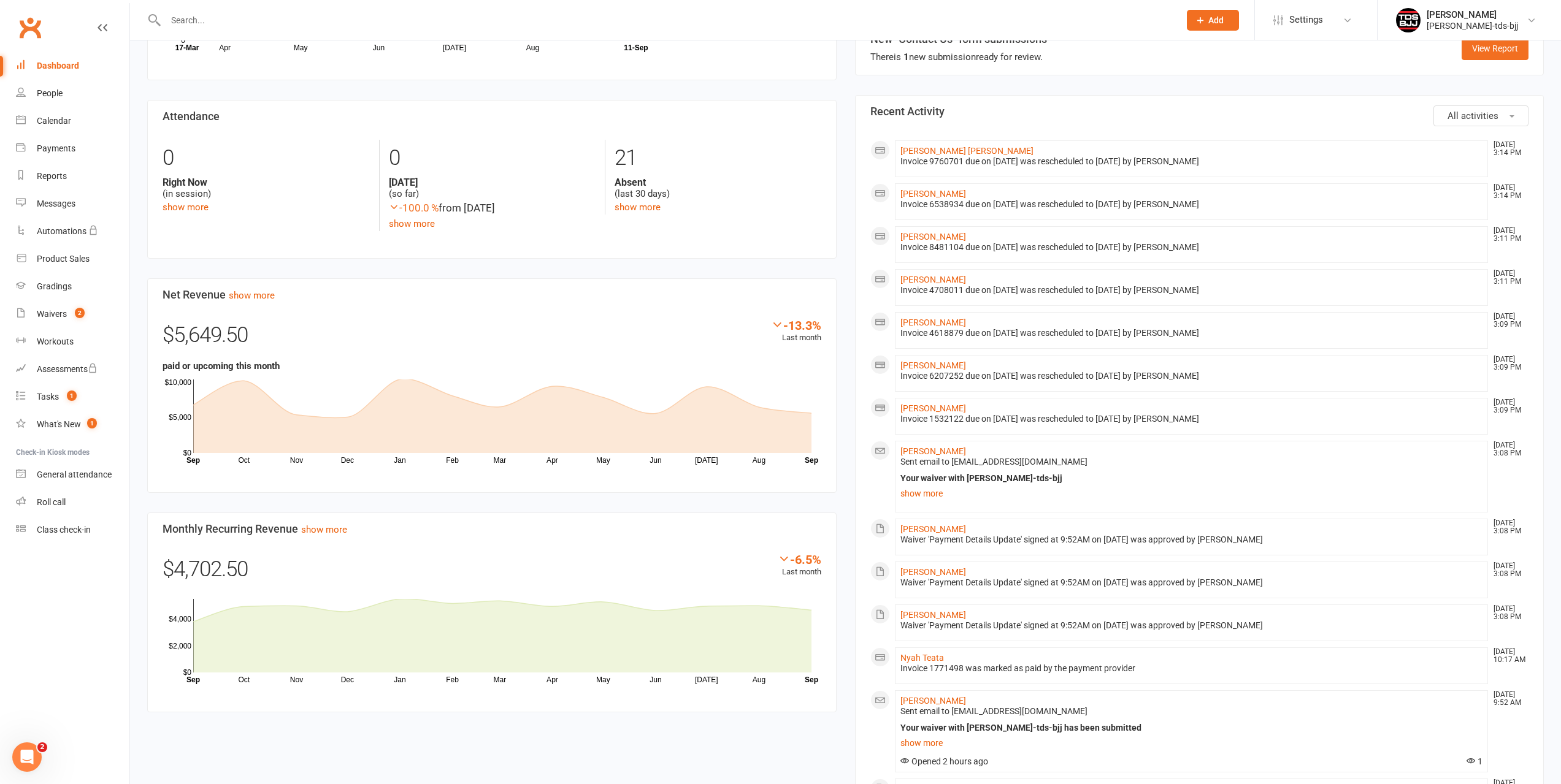
scroll to position [306, 0]
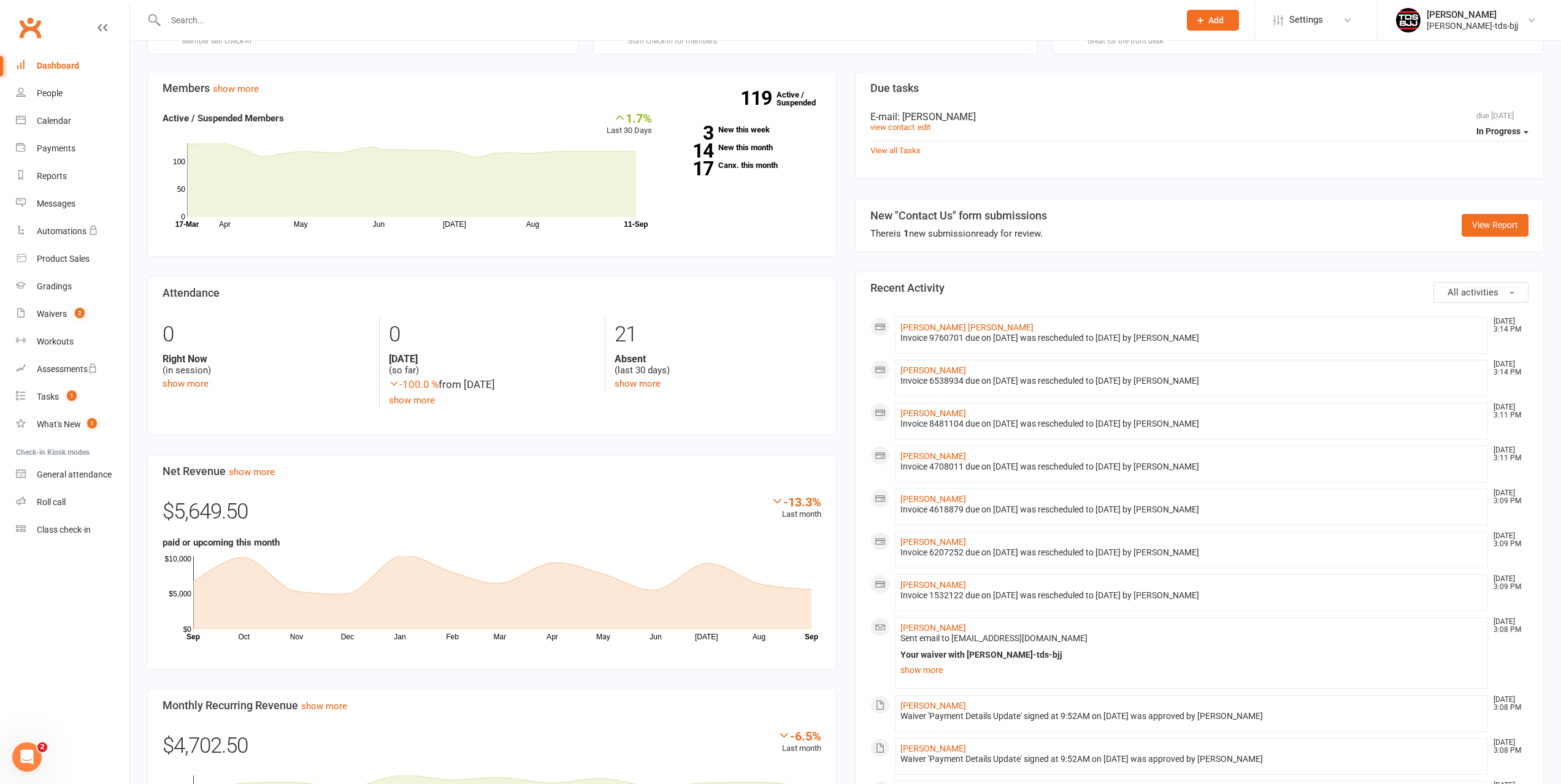
click at [207, 18] on input "text" at bounding box center [667, 20] width 1009 height 17
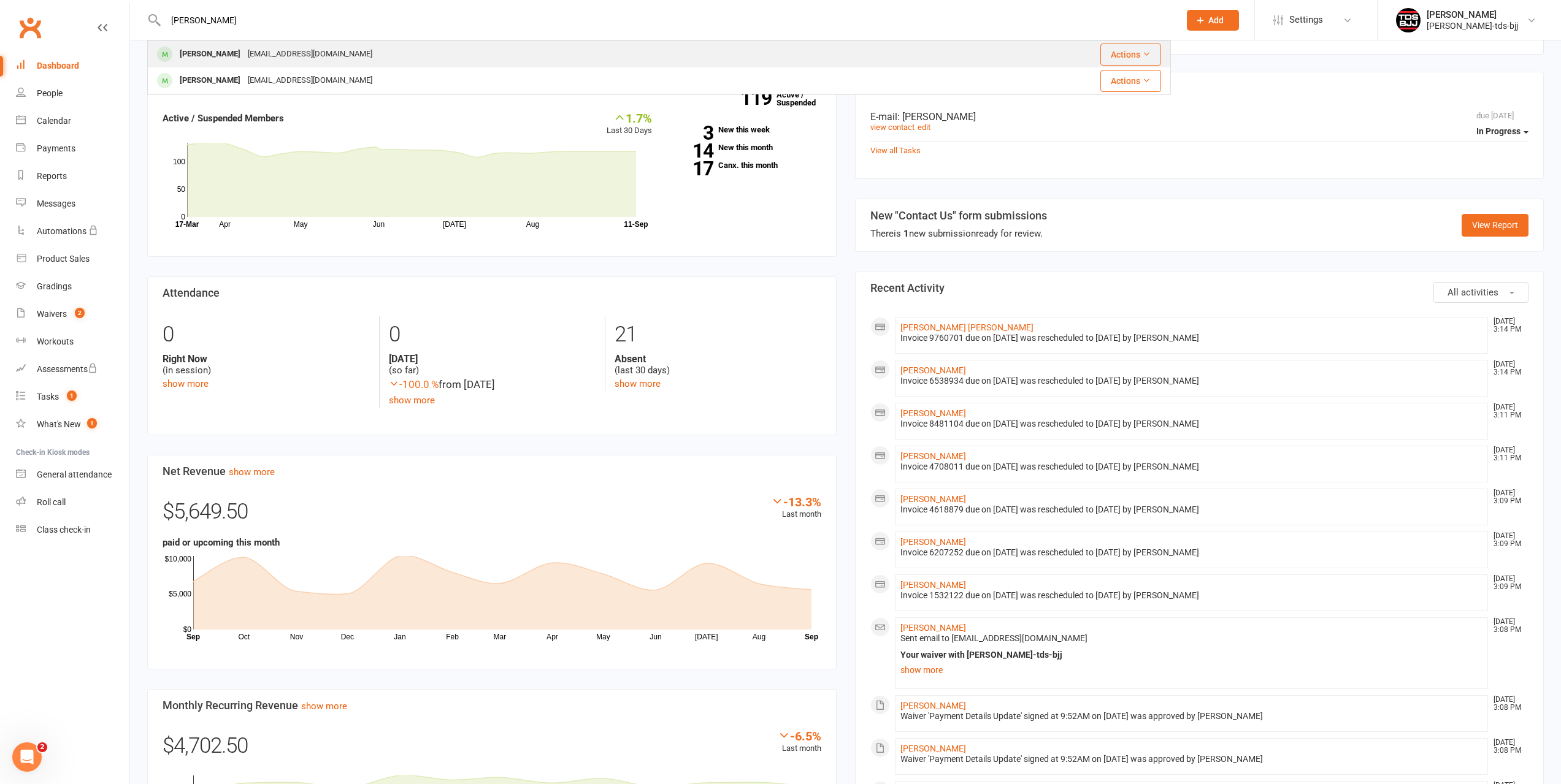
type input "[PERSON_NAME]"
click at [213, 54] on div "[PERSON_NAME]" at bounding box center [209, 54] width 68 height 18
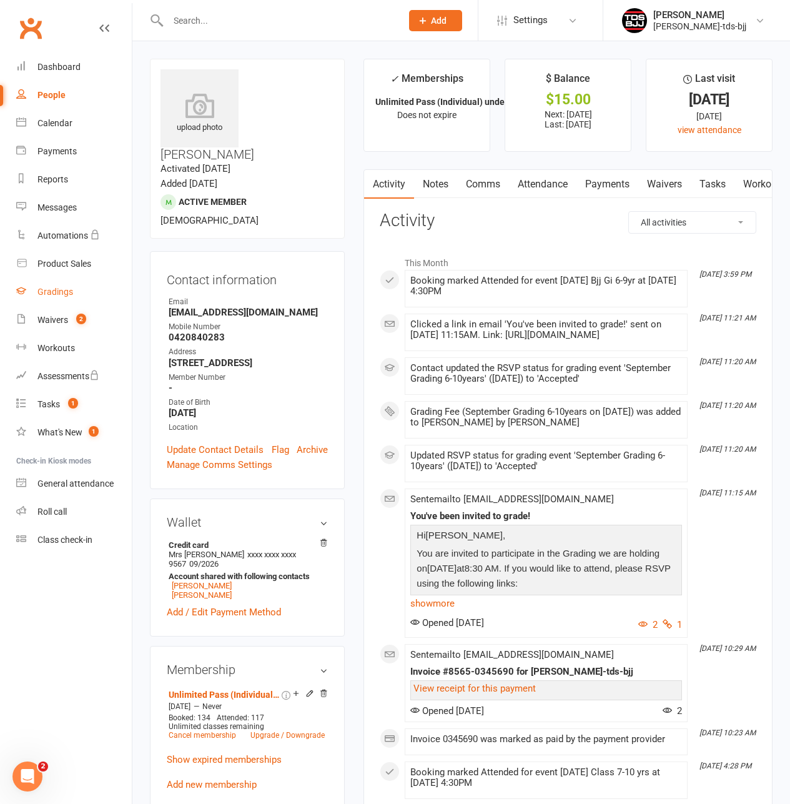
click at [49, 297] on link "Gradings" at bounding box center [74, 292] width 116 height 28
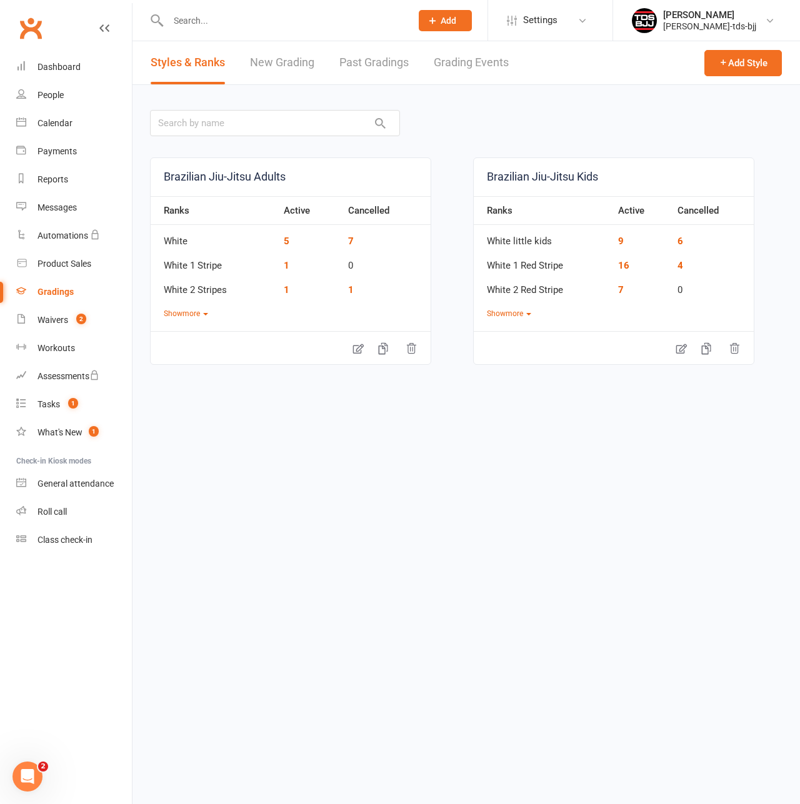
click at [489, 61] on link "Grading Events" at bounding box center [471, 62] width 75 height 43
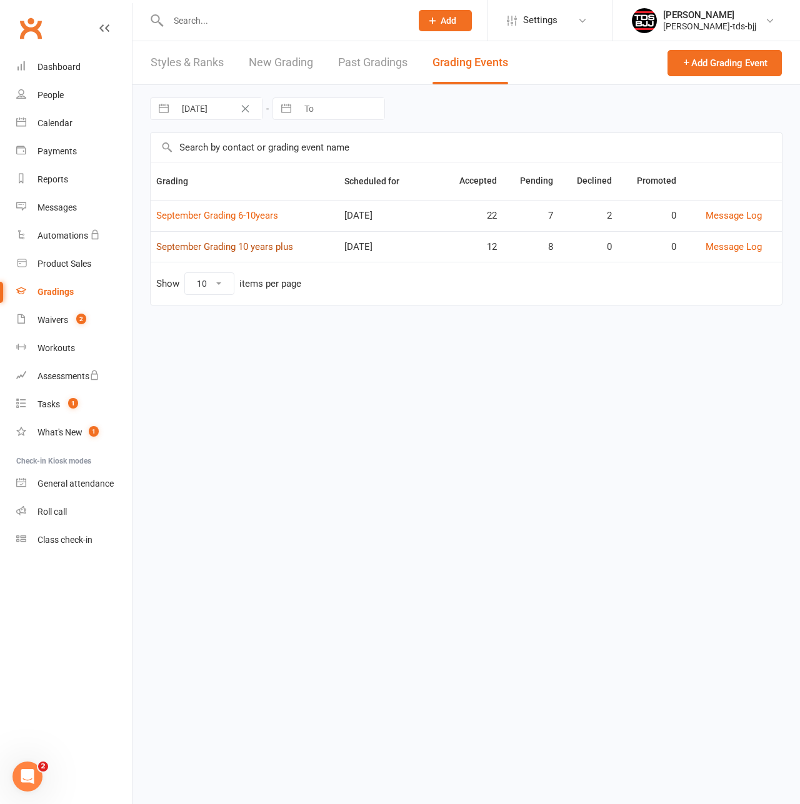
click at [250, 246] on link "September Grading 10 years plus" at bounding box center [224, 246] width 137 height 11
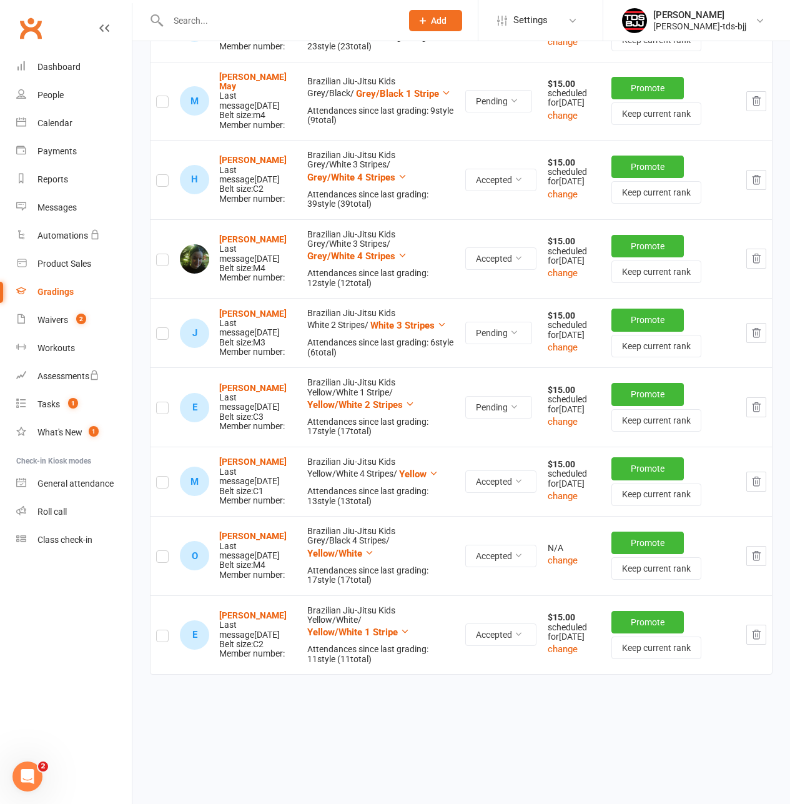
scroll to position [1122, 0]
click at [760, 412] on icon "button" at bounding box center [756, 406] width 11 height 11
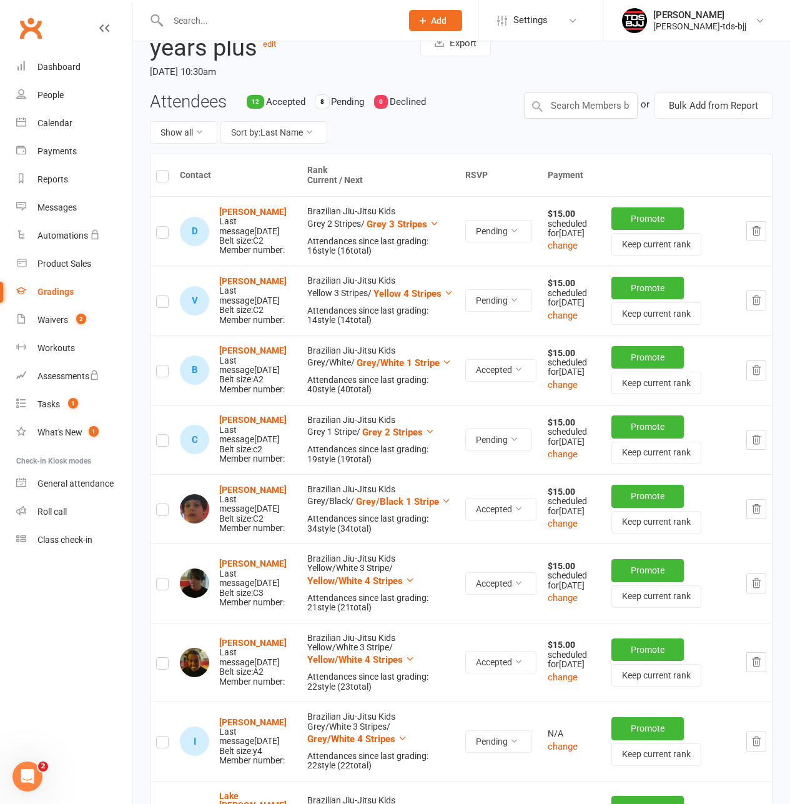
scroll to position [0, 0]
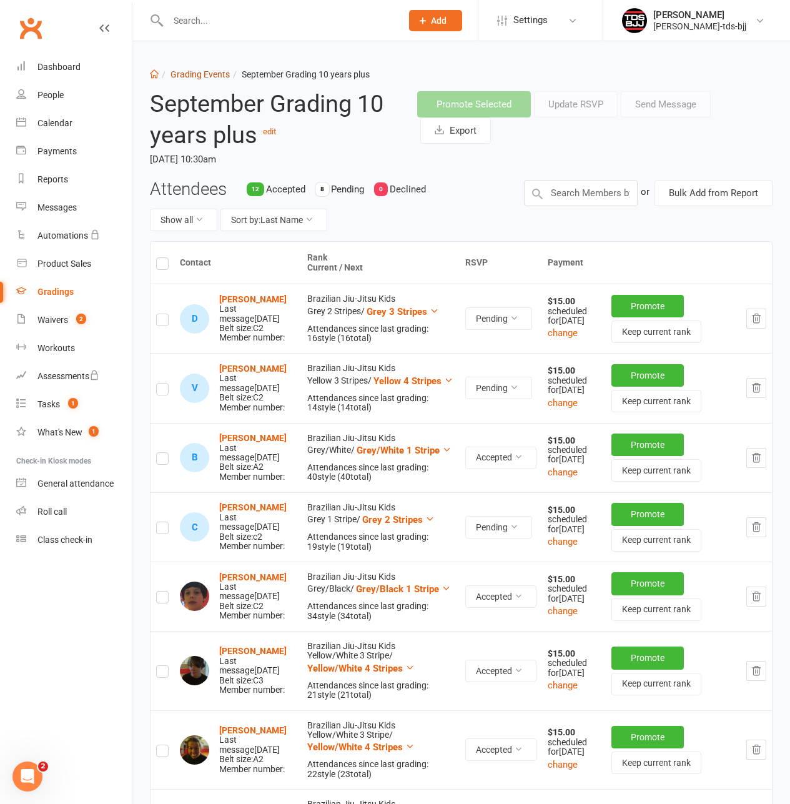
click at [207, 77] on link "Grading Events" at bounding box center [200, 74] width 59 height 10
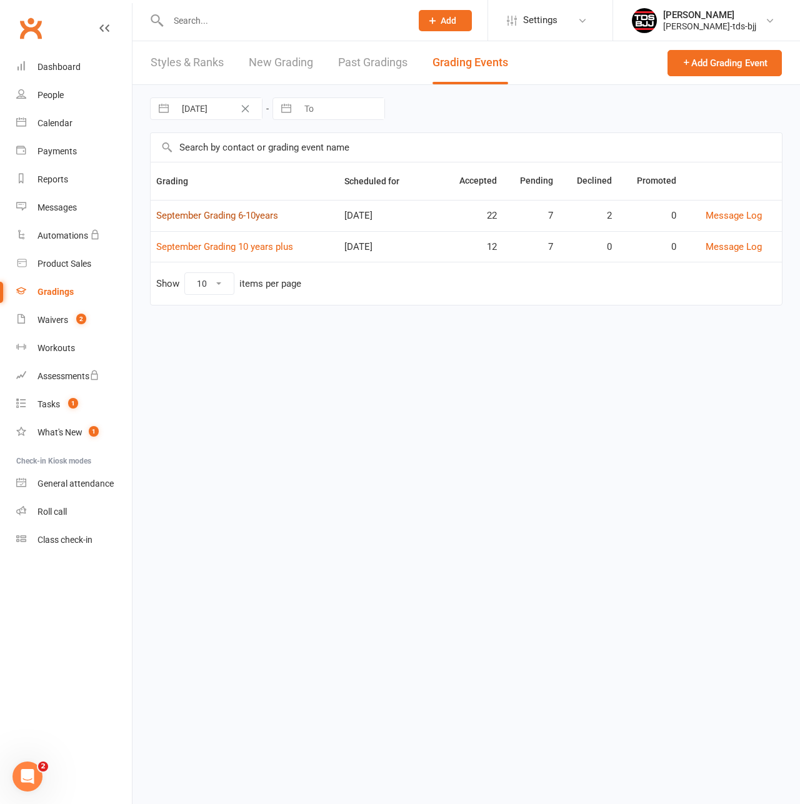
click at [227, 215] on link "September Grading 6-10years" at bounding box center [217, 215] width 122 height 11
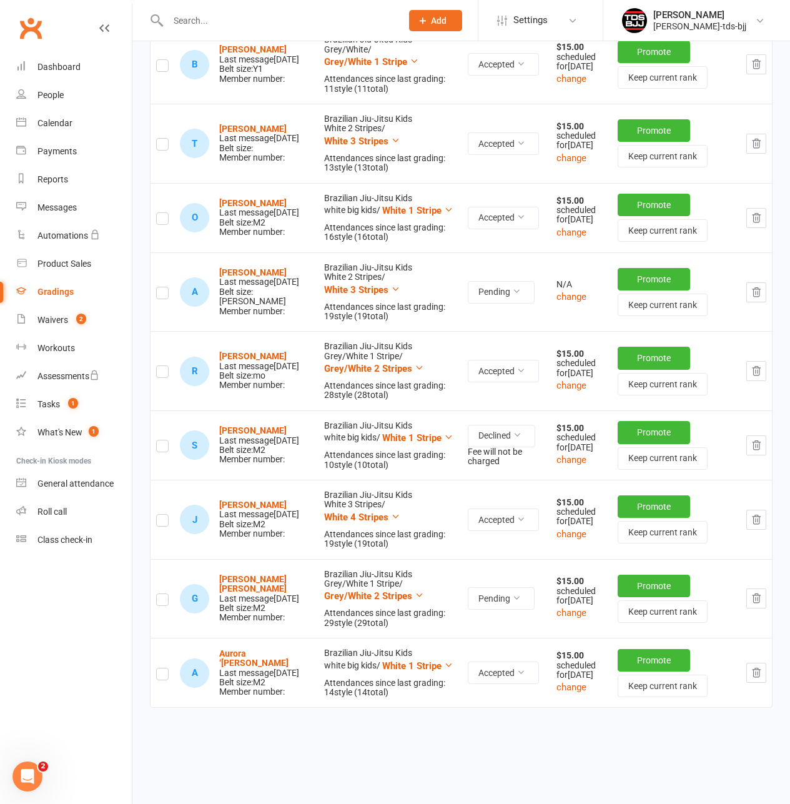
scroll to position [1999, 0]
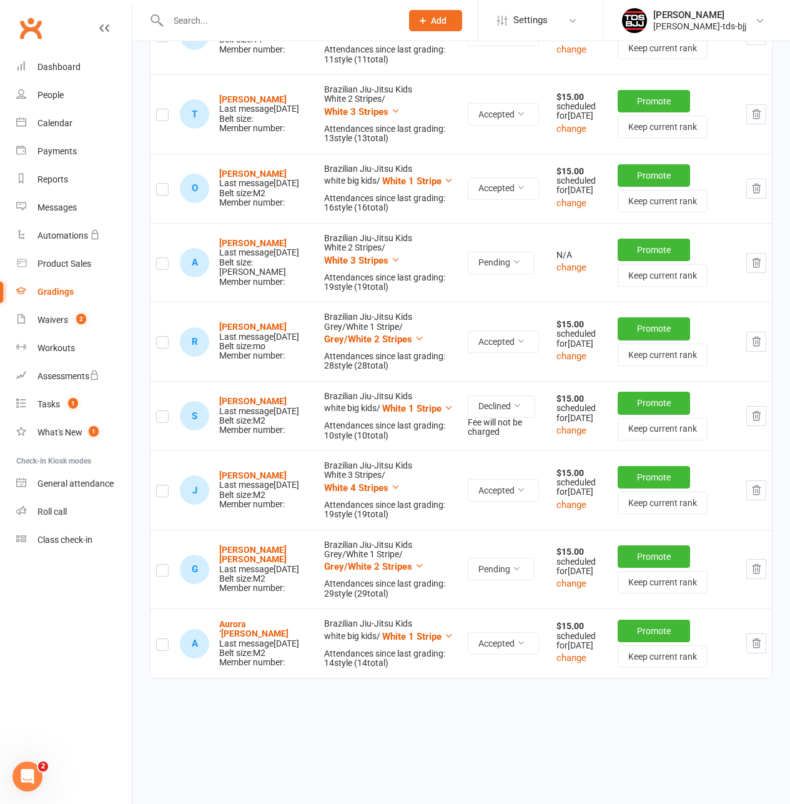
click at [754, 574] on icon "button" at bounding box center [757, 569] width 8 height 9
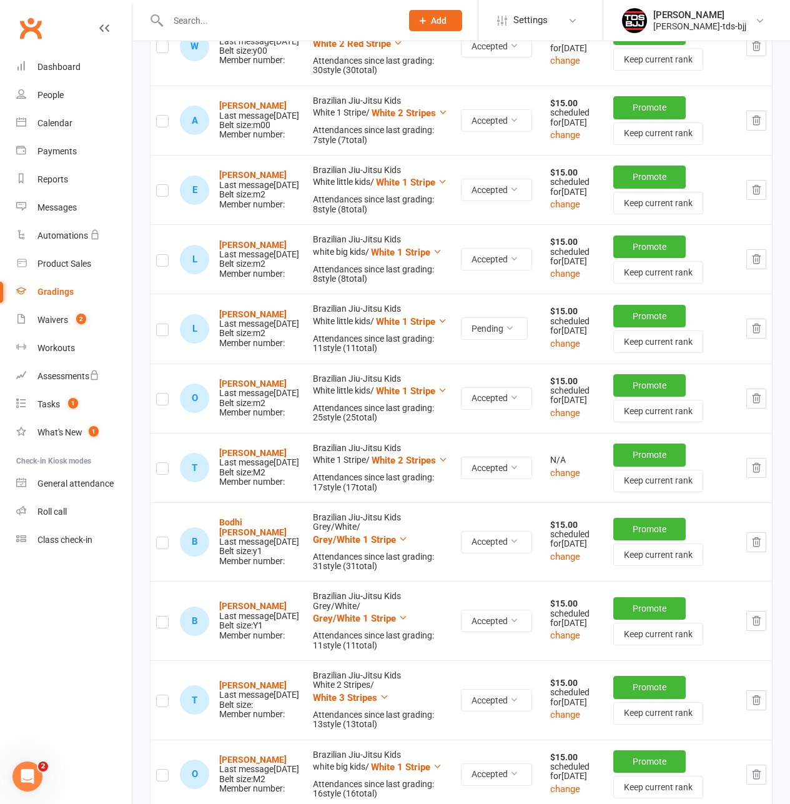
scroll to position [1366, 0]
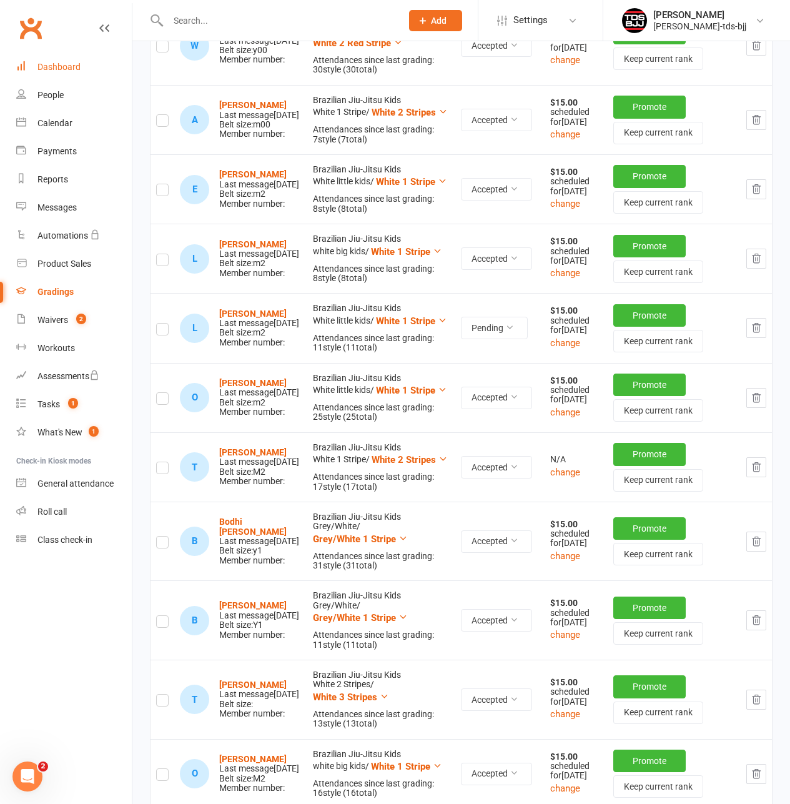
click at [49, 71] on div "Dashboard" at bounding box center [58, 67] width 43 height 10
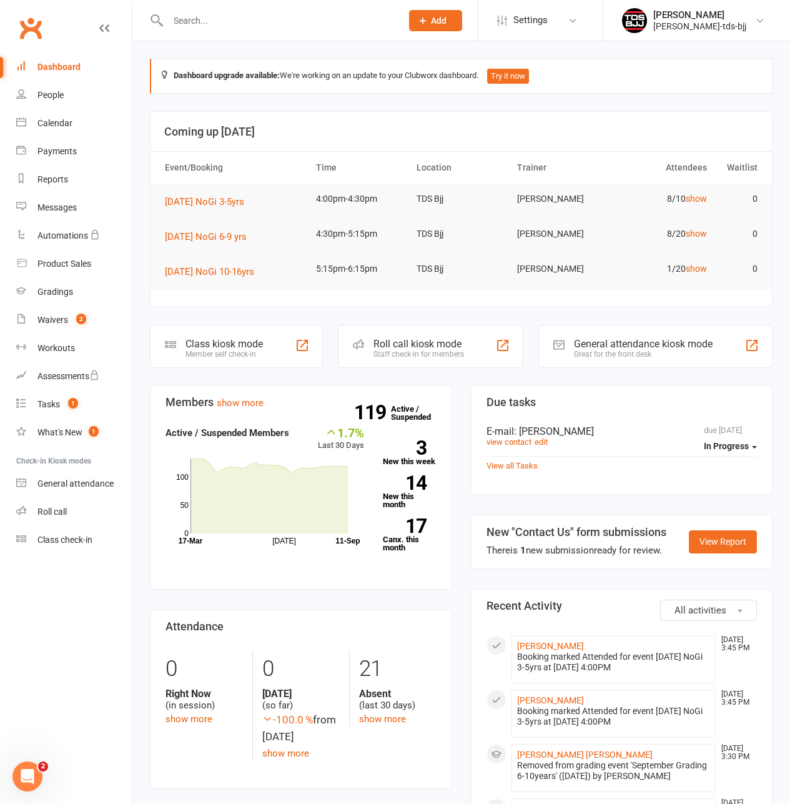
scroll to position [62, 0]
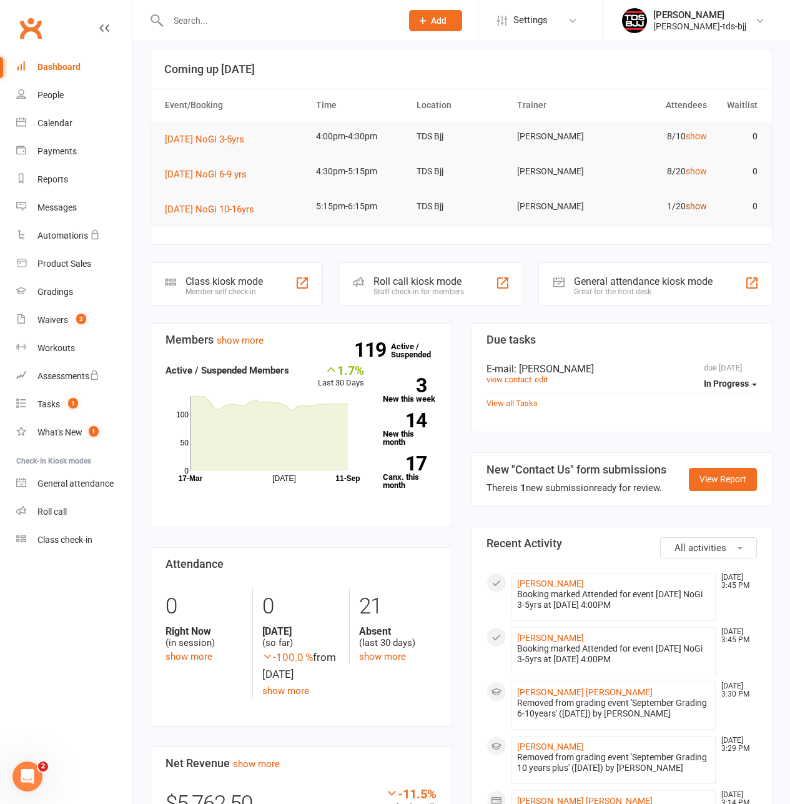
click at [701, 208] on link "show" at bounding box center [696, 206] width 21 height 10
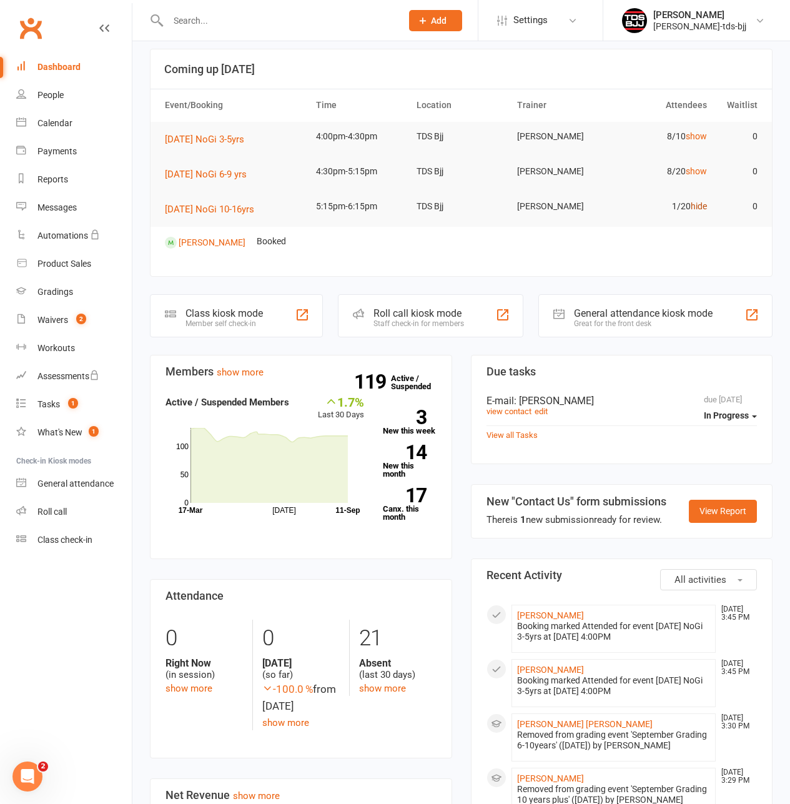
click at [701, 208] on link "hide" at bounding box center [699, 206] width 16 height 10
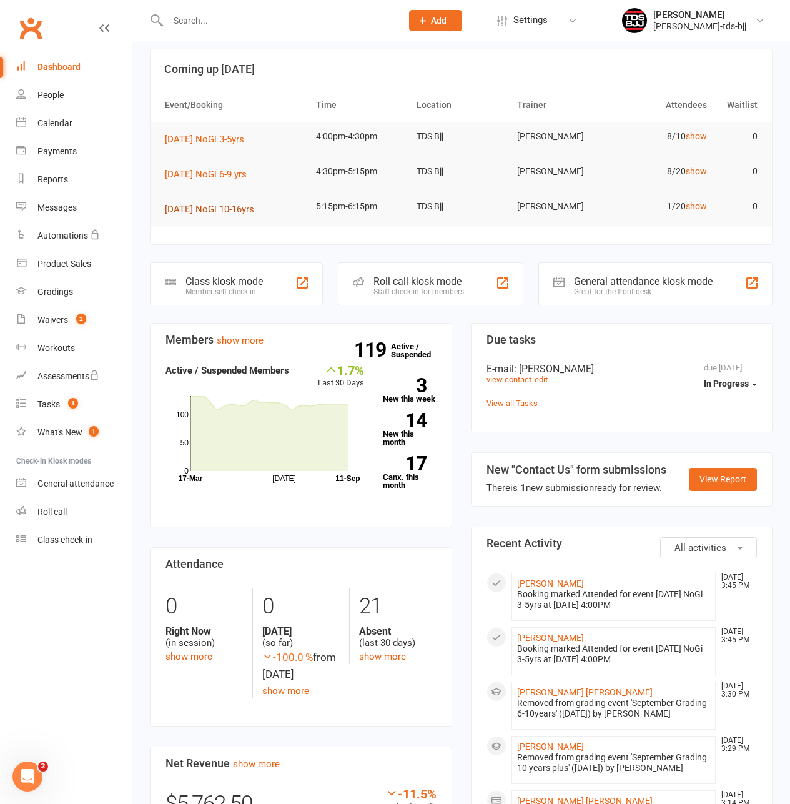
click at [213, 209] on span "[DATE] NoGi 10-16yrs" at bounding box center [209, 209] width 89 height 11
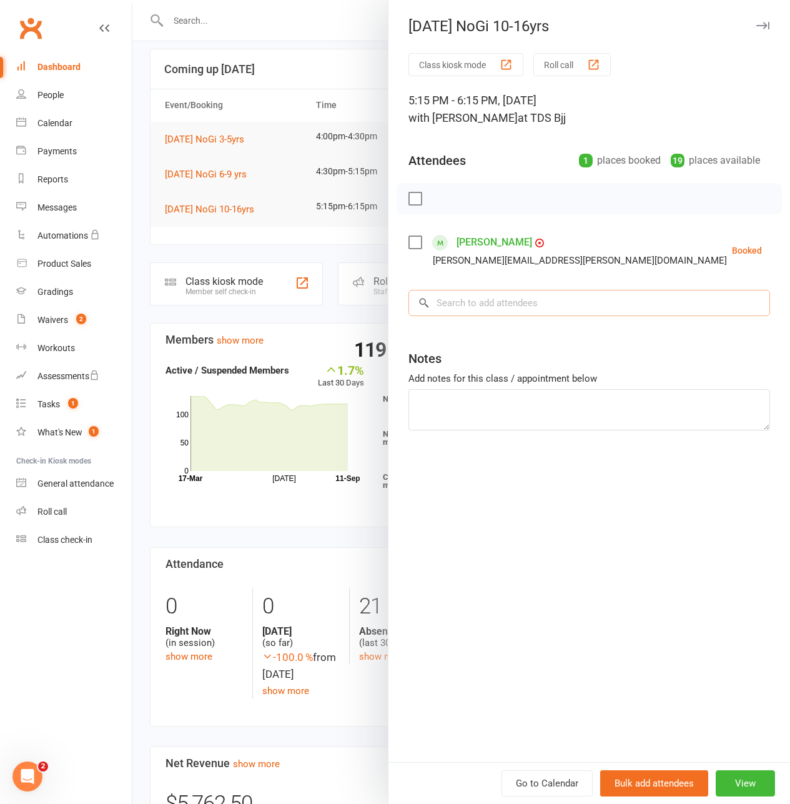
click at [486, 311] on input "search" at bounding box center [590, 303] width 362 height 26
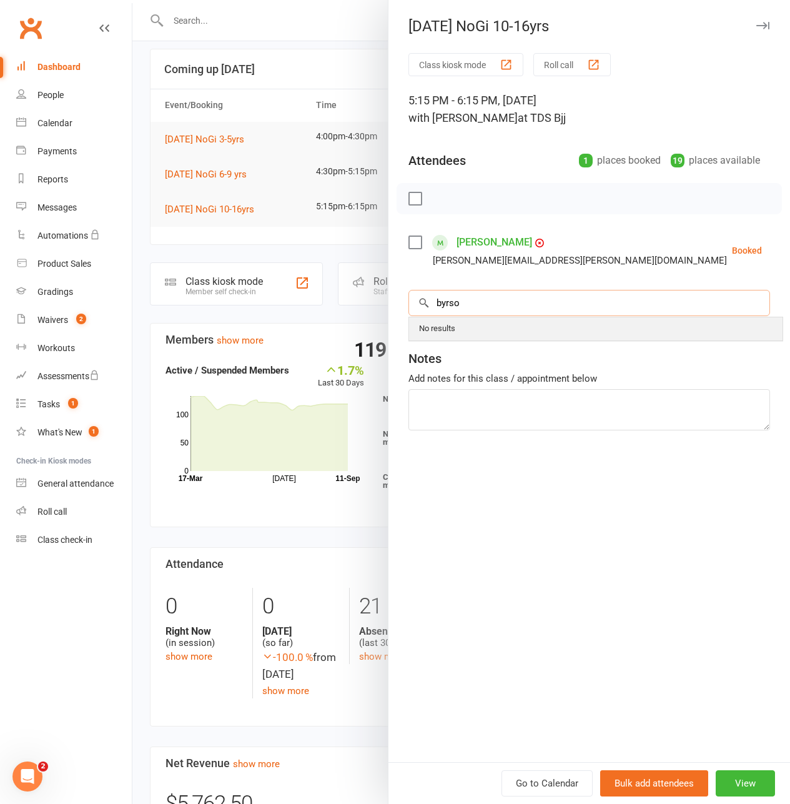
type input "byrson"
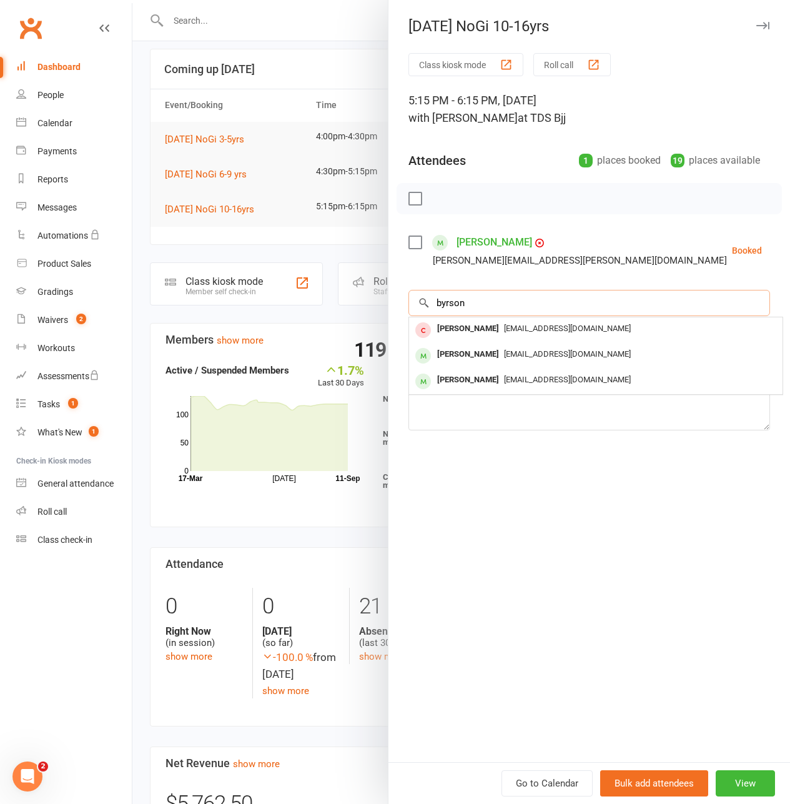
drag, startPoint x: 484, startPoint y: 308, endPoint x: 363, endPoint y: 314, distance: 121.4
click at [363, 0] on div "[DATE] NoGi 10-16yrs Class kiosk mode Roll call 5:15 PM - 6:15 PM, [DATE] with …" at bounding box center [461, 0] width 658 height 0
click at [484, 299] on input "Elouse" at bounding box center [590, 303] width 362 height 26
type input "E"
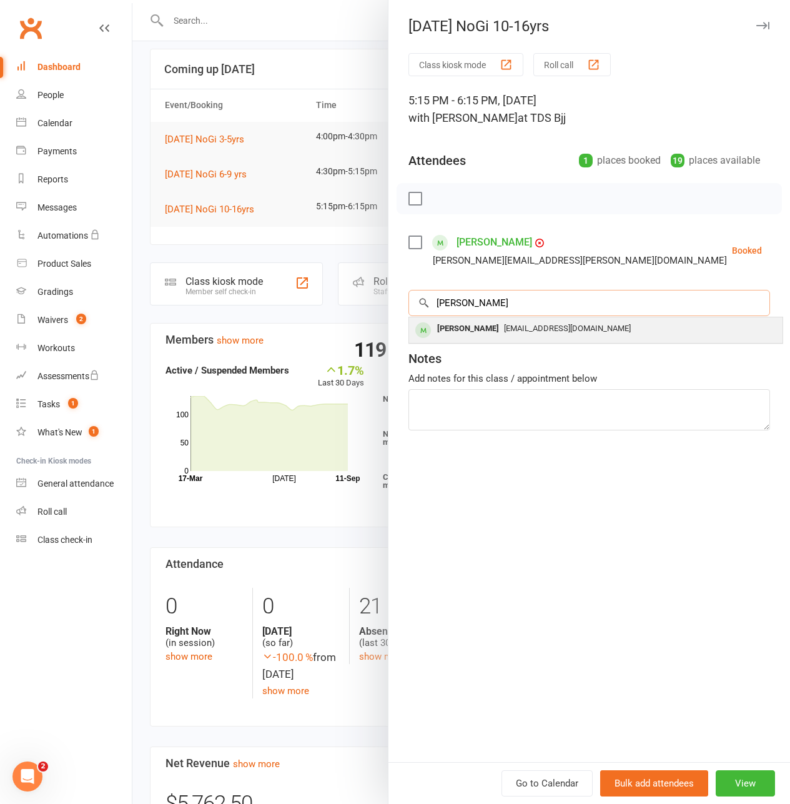
type input "[PERSON_NAME]"
click at [470, 332] on div "[PERSON_NAME]" at bounding box center [468, 329] width 72 height 18
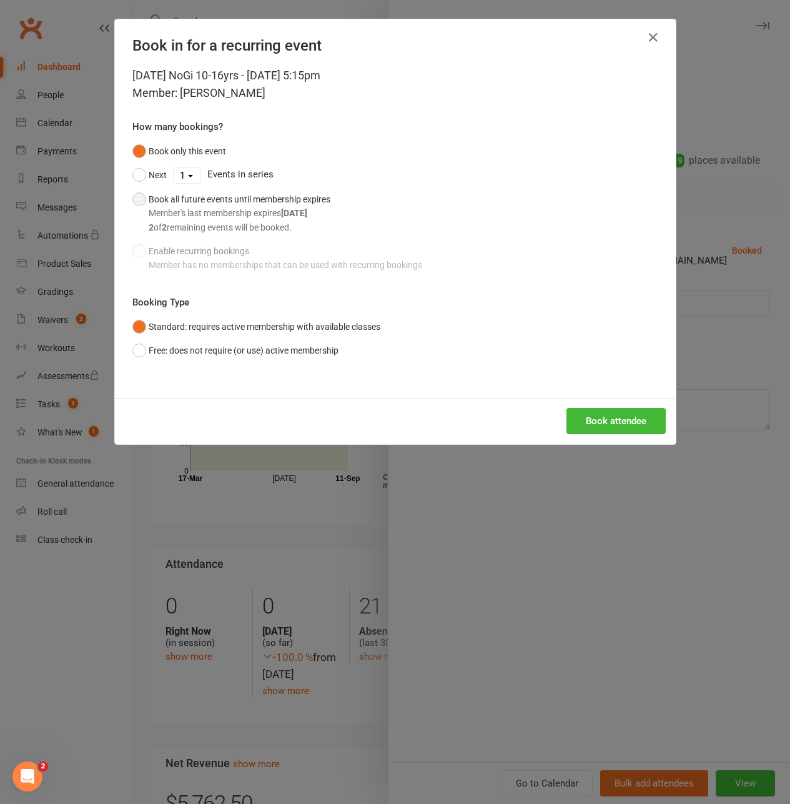
click at [188, 204] on div "Book all future events until membership expires Member's last membership expire…" at bounding box center [240, 213] width 182 height 42
click at [624, 425] on button "Book attendee" at bounding box center [616, 421] width 99 height 26
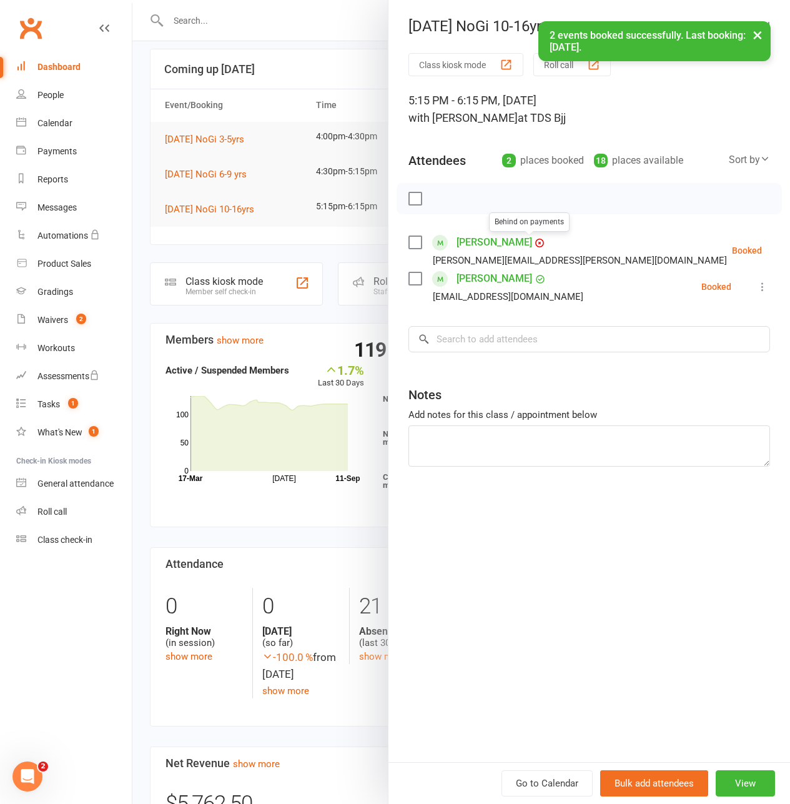
click at [480, 244] on link "[PERSON_NAME]" at bounding box center [495, 242] width 76 height 20
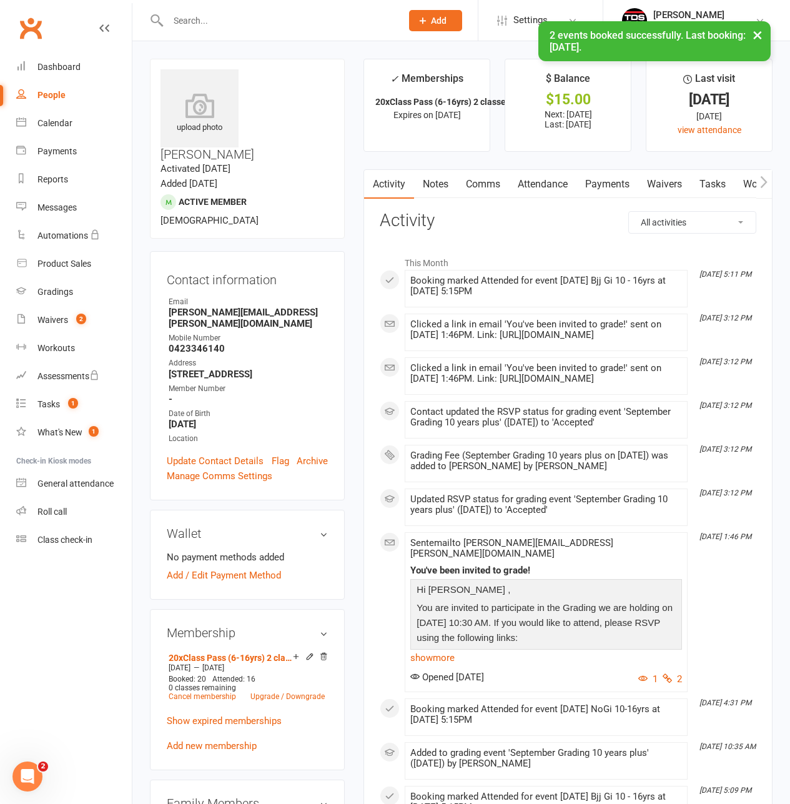
click at [609, 179] on link "Payments" at bounding box center [608, 184] width 62 height 29
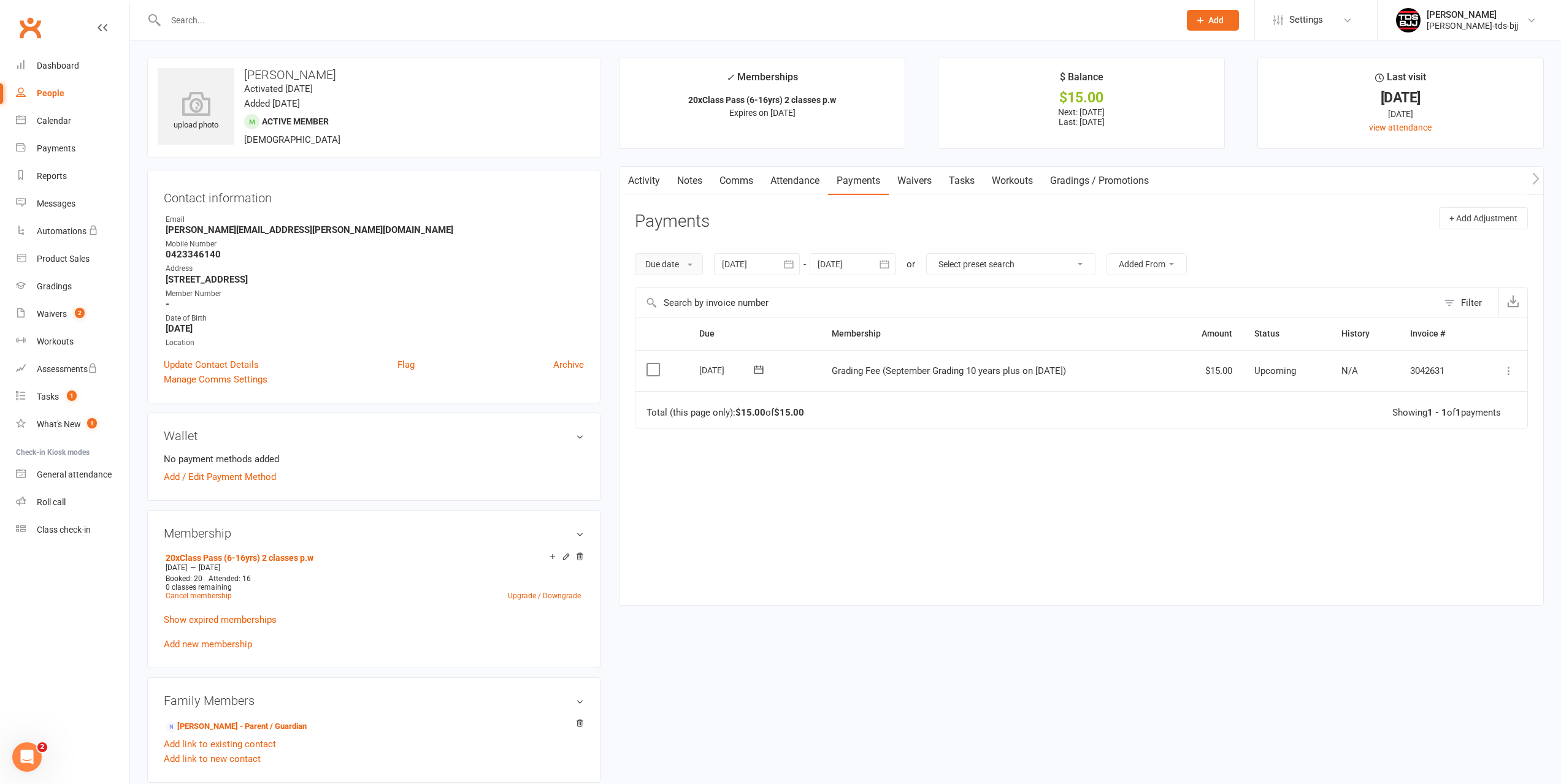
click at [696, 268] on button "Due date" at bounding box center [669, 264] width 68 height 22
click at [681, 338] on link "Date failed" at bounding box center [696, 340] width 122 height 25
click at [738, 264] on div at bounding box center [763, 264] width 85 height 22
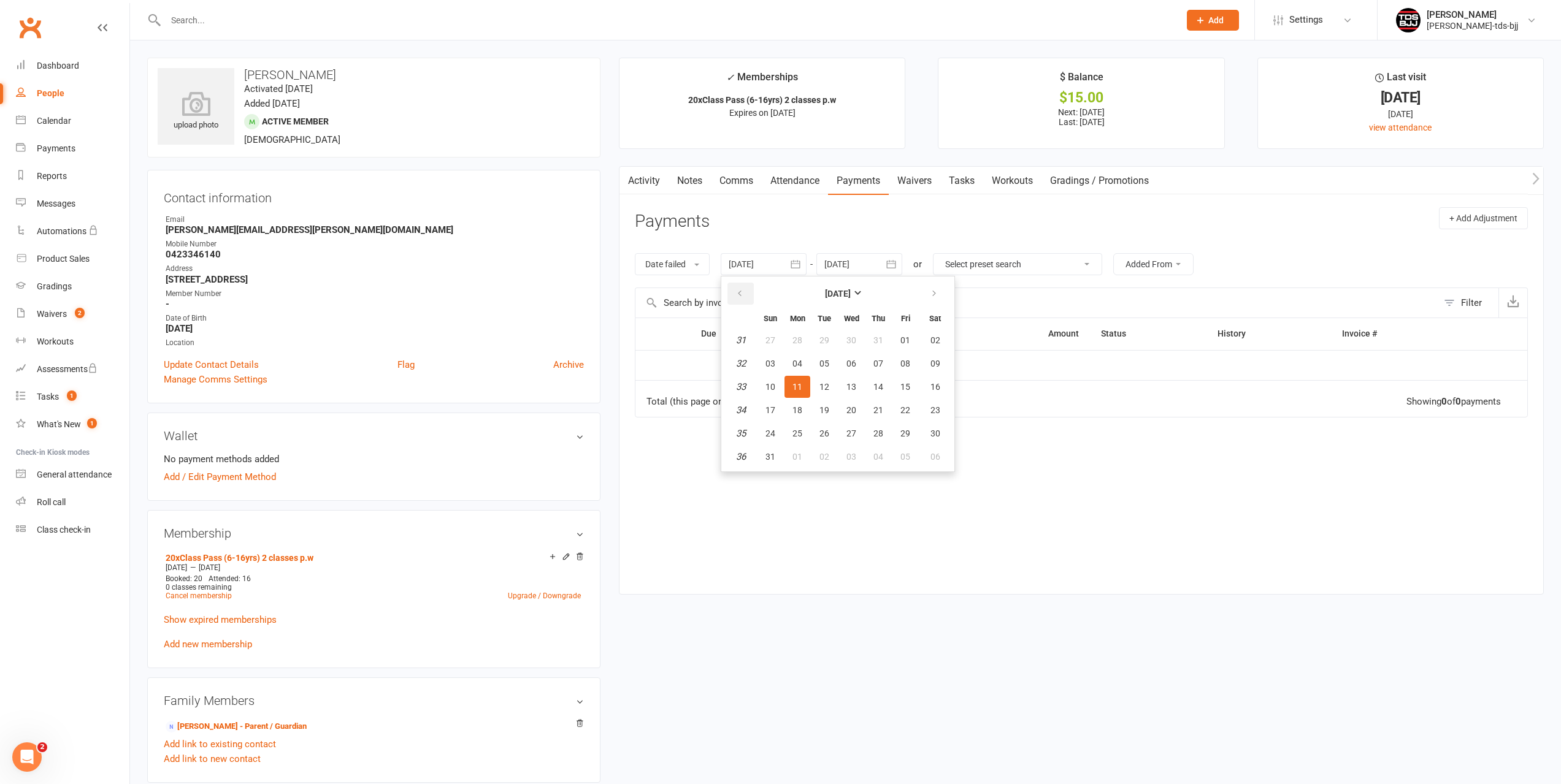
click at [740, 294] on icon "button" at bounding box center [739, 293] width 9 height 10
click at [877, 340] on span "01" at bounding box center [879, 340] width 10 height 10
type input "[DATE]"
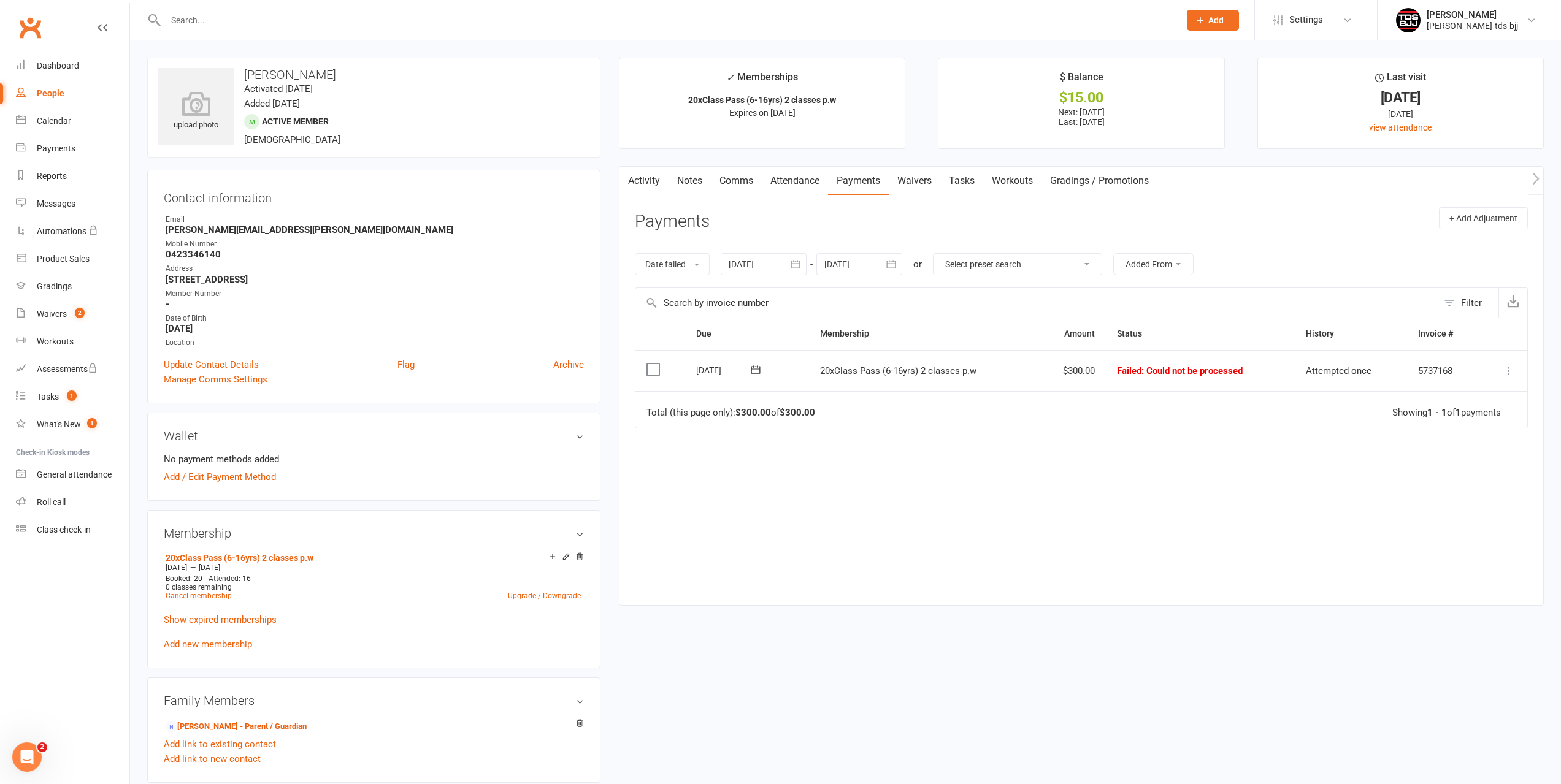
click at [1511, 371] on icon at bounding box center [1509, 371] width 12 height 12
click at [1479, 448] on link "Mark as Paid (Other)" at bounding box center [1455, 444] width 122 height 25
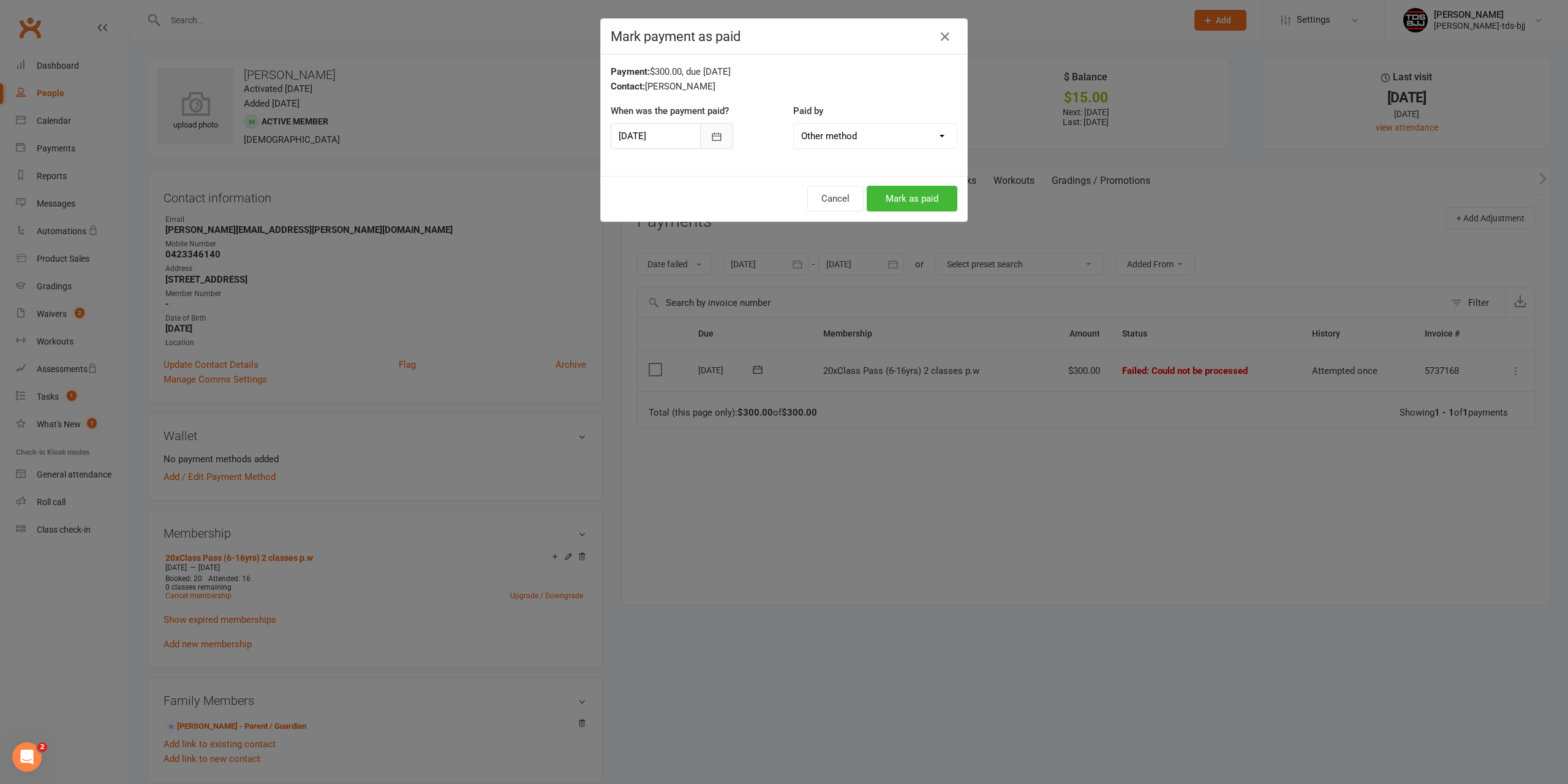
click at [711, 138] on icon "button" at bounding box center [717, 136] width 12 height 12
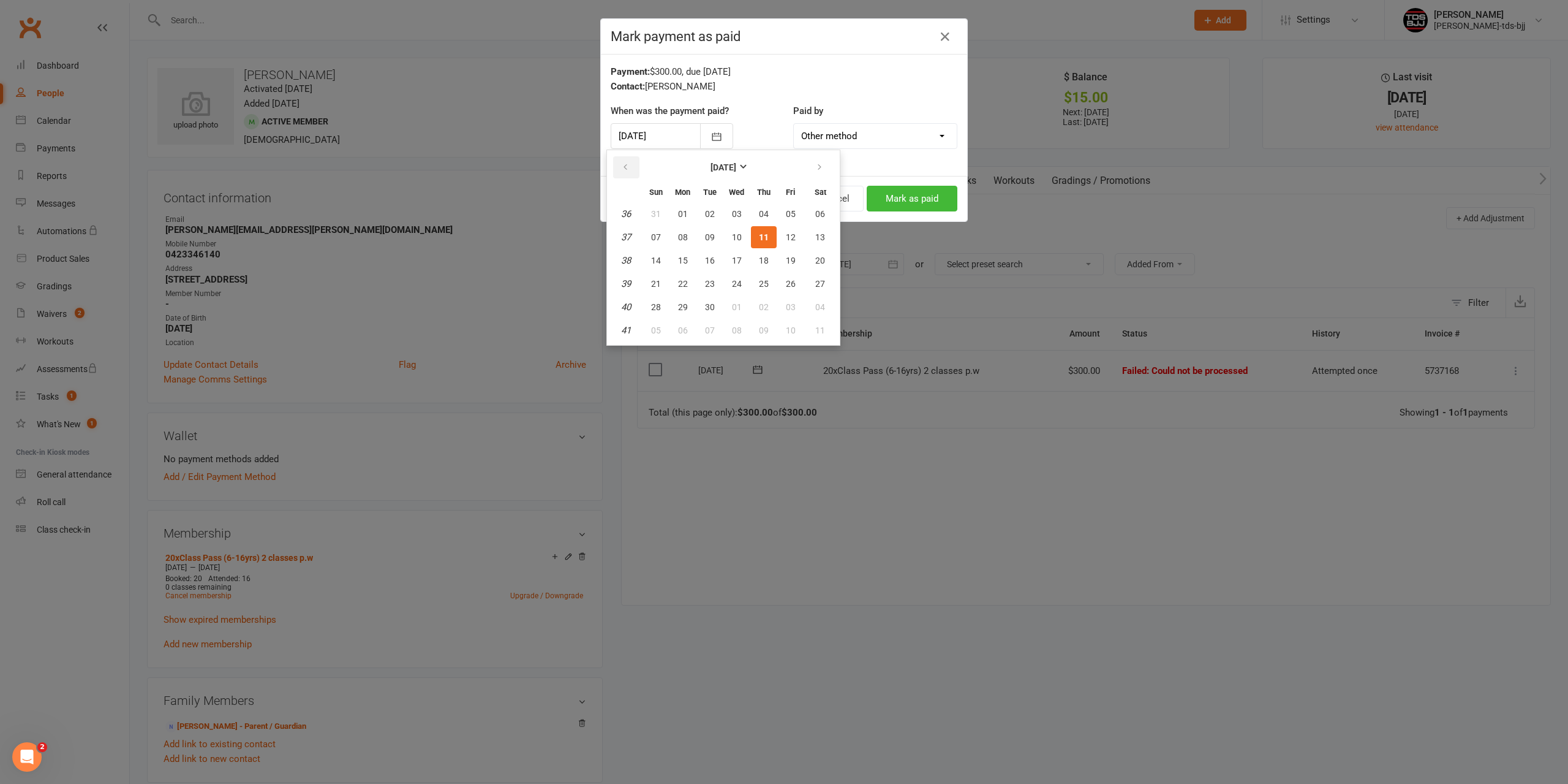
click at [620, 163] on button "button" at bounding box center [626, 167] width 26 height 22
click at [788, 284] on span "25" at bounding box center [791, 284] width 10 height 10
type input "[DATE]"
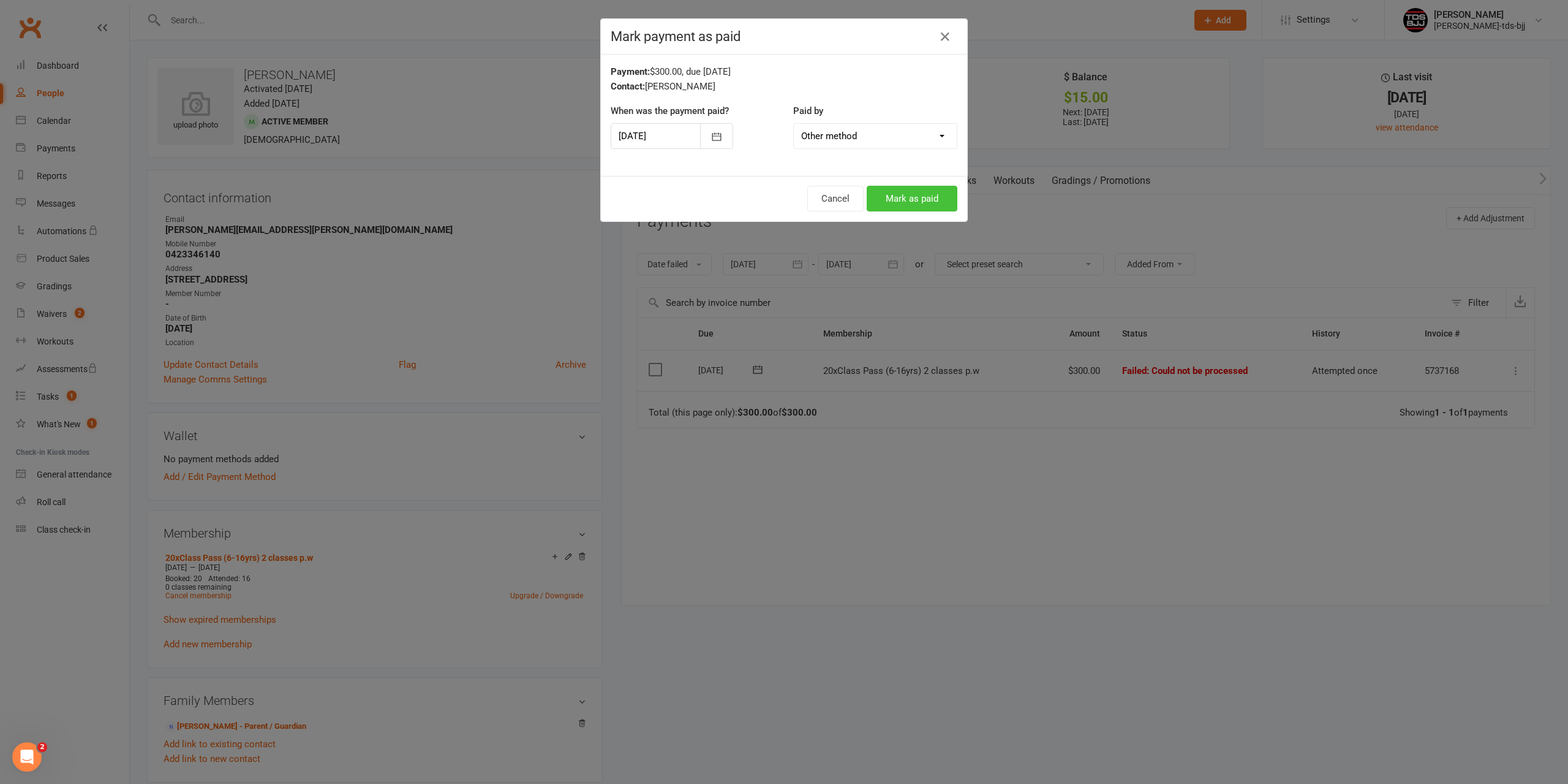
click at [906, 200] on button "Mark as paid" at bounding box center [912, 198] width 90 height 26
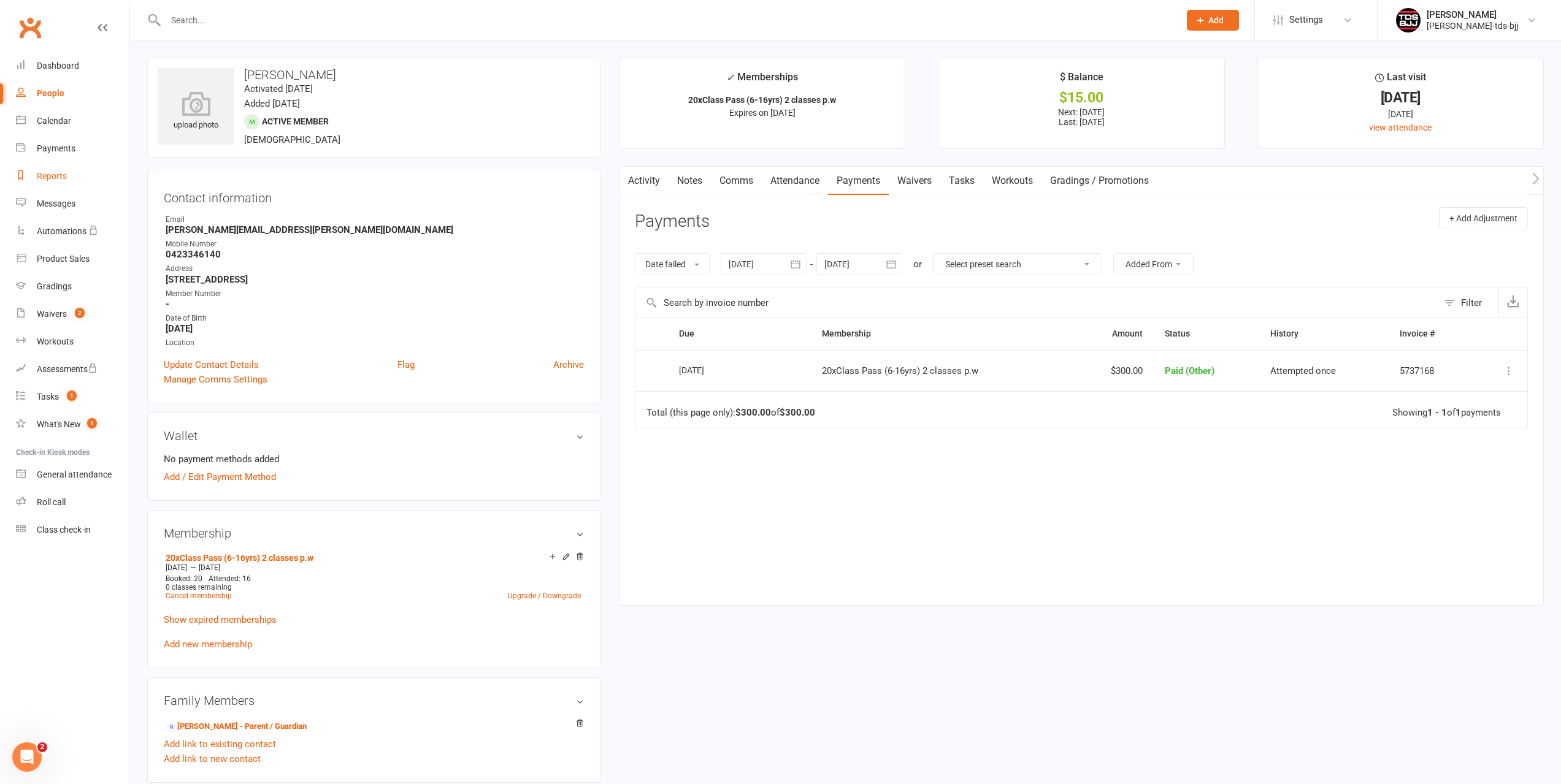
click at [55, 178] on div "Reports" at bounding box center [51, 176] width 30 height 10
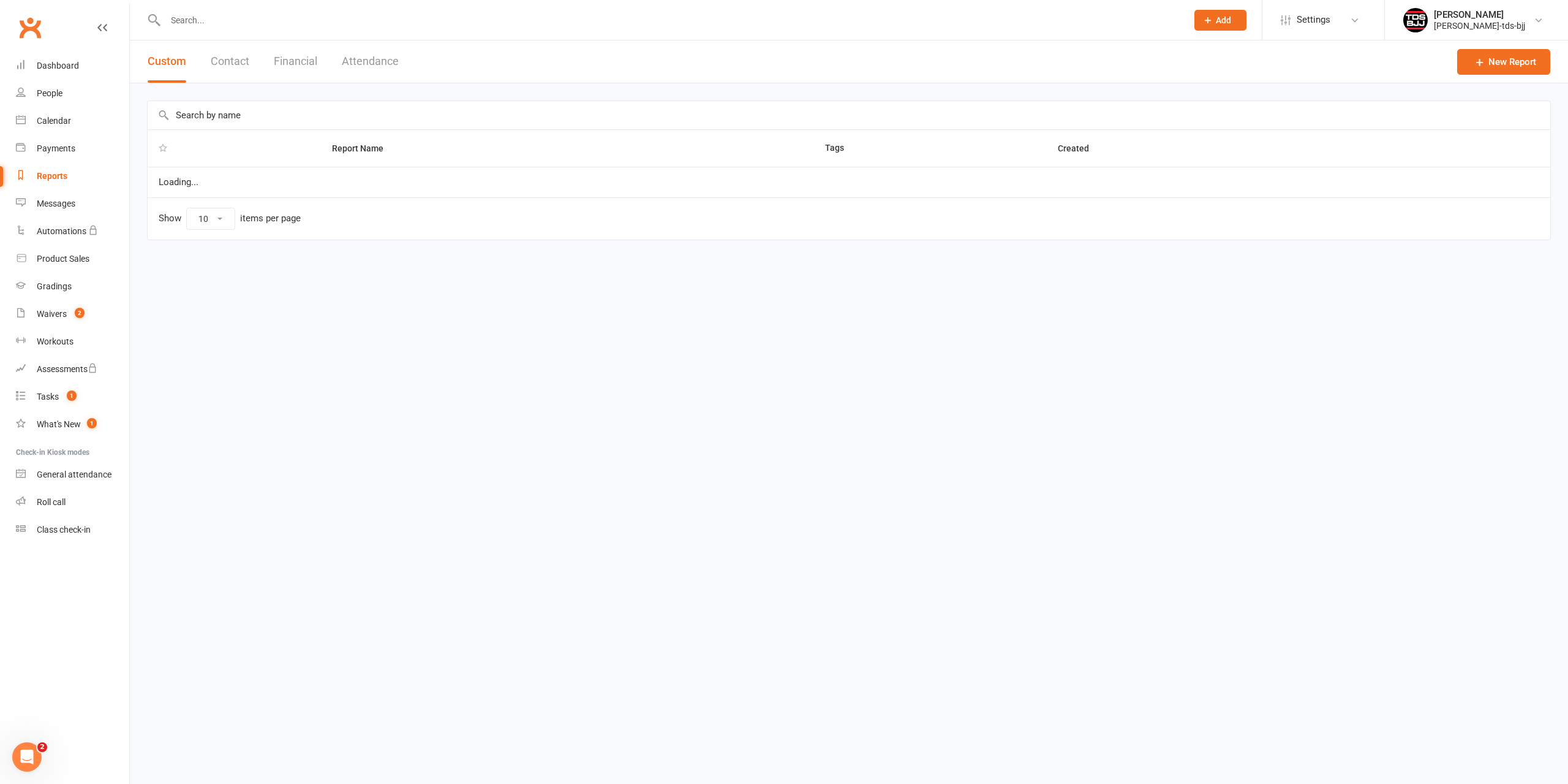
select select "100"
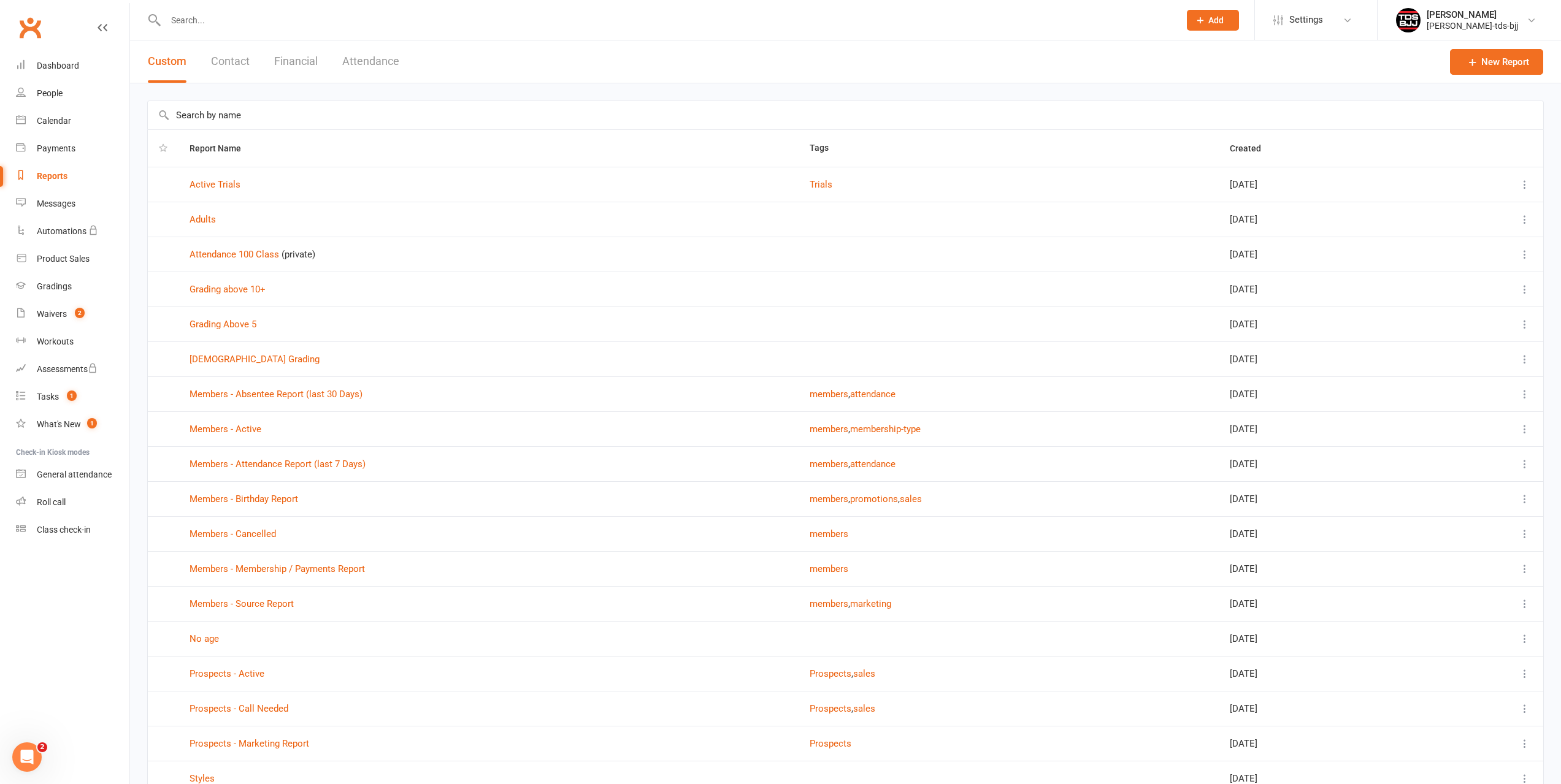
click at [294, 58] on button "Financial" at bounding box center [296, 61] width 43 height 42
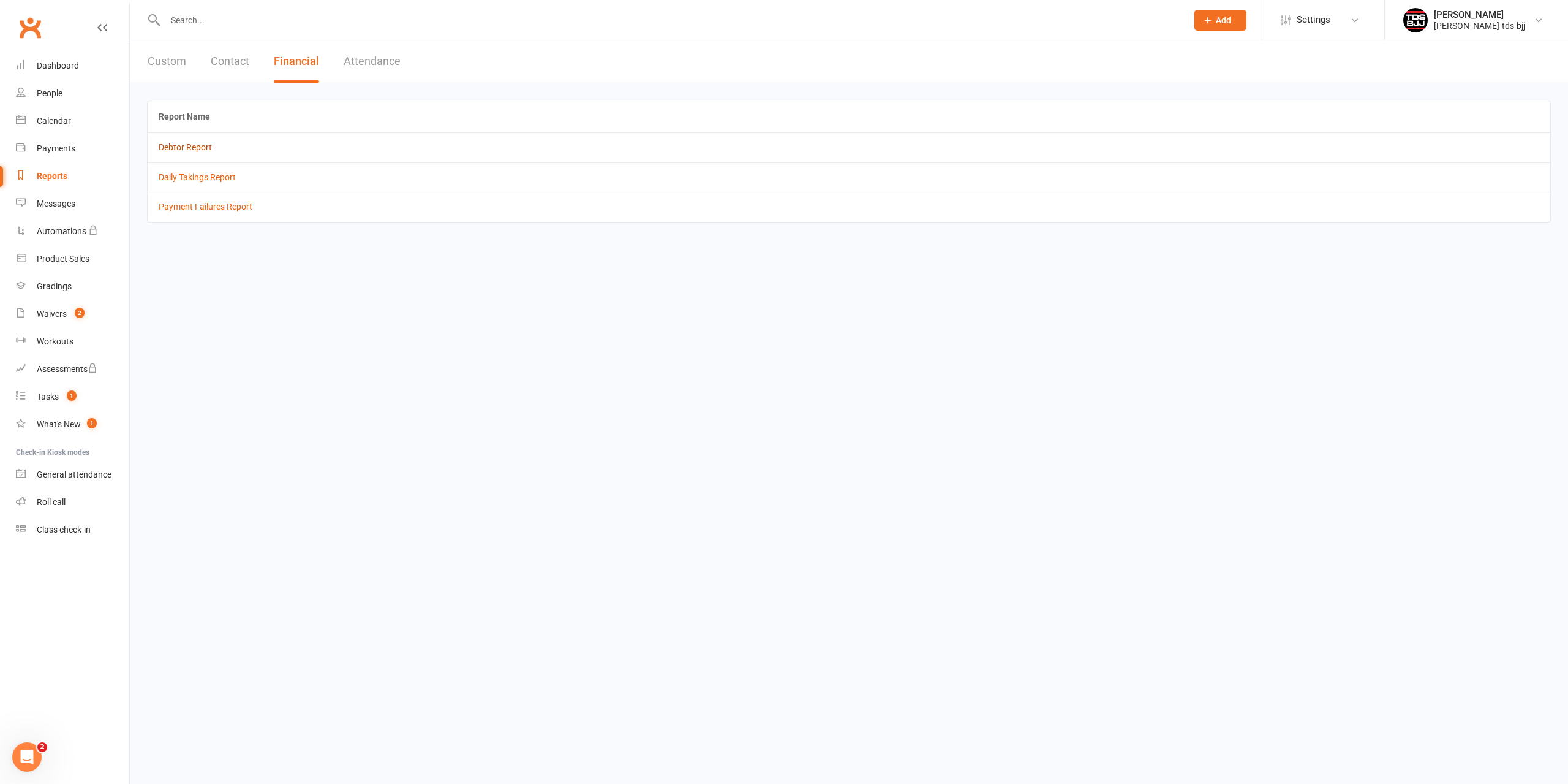
click at [183, 149] on link "Debtor Report" at bounding box center [185, 147] width 53 height 10
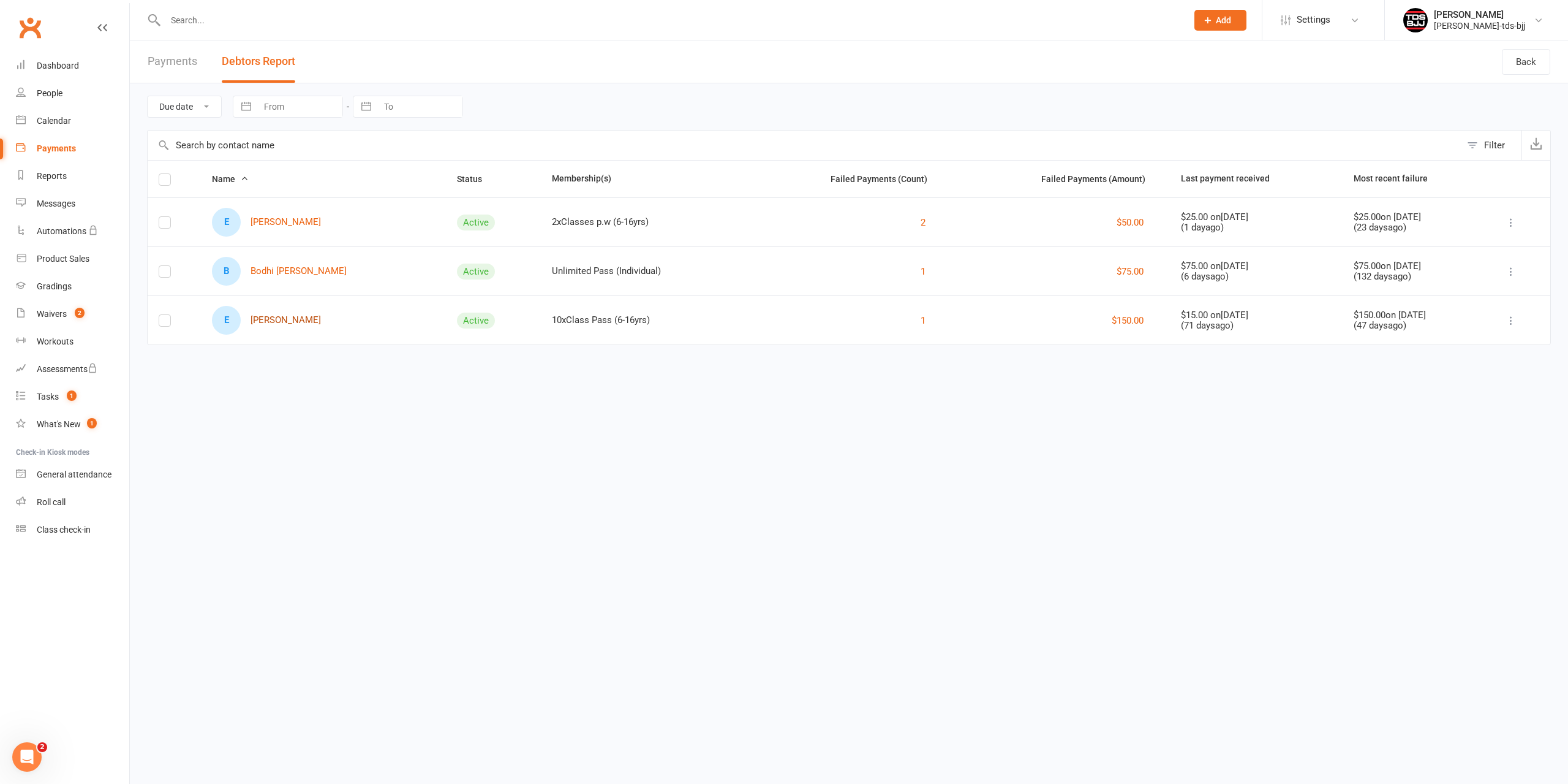
click at [283, 322] on link "E [PERSON_NAME]" at bounding box center [266, 320] width 109 height 28
